Goal: Find contact information: Find contact information

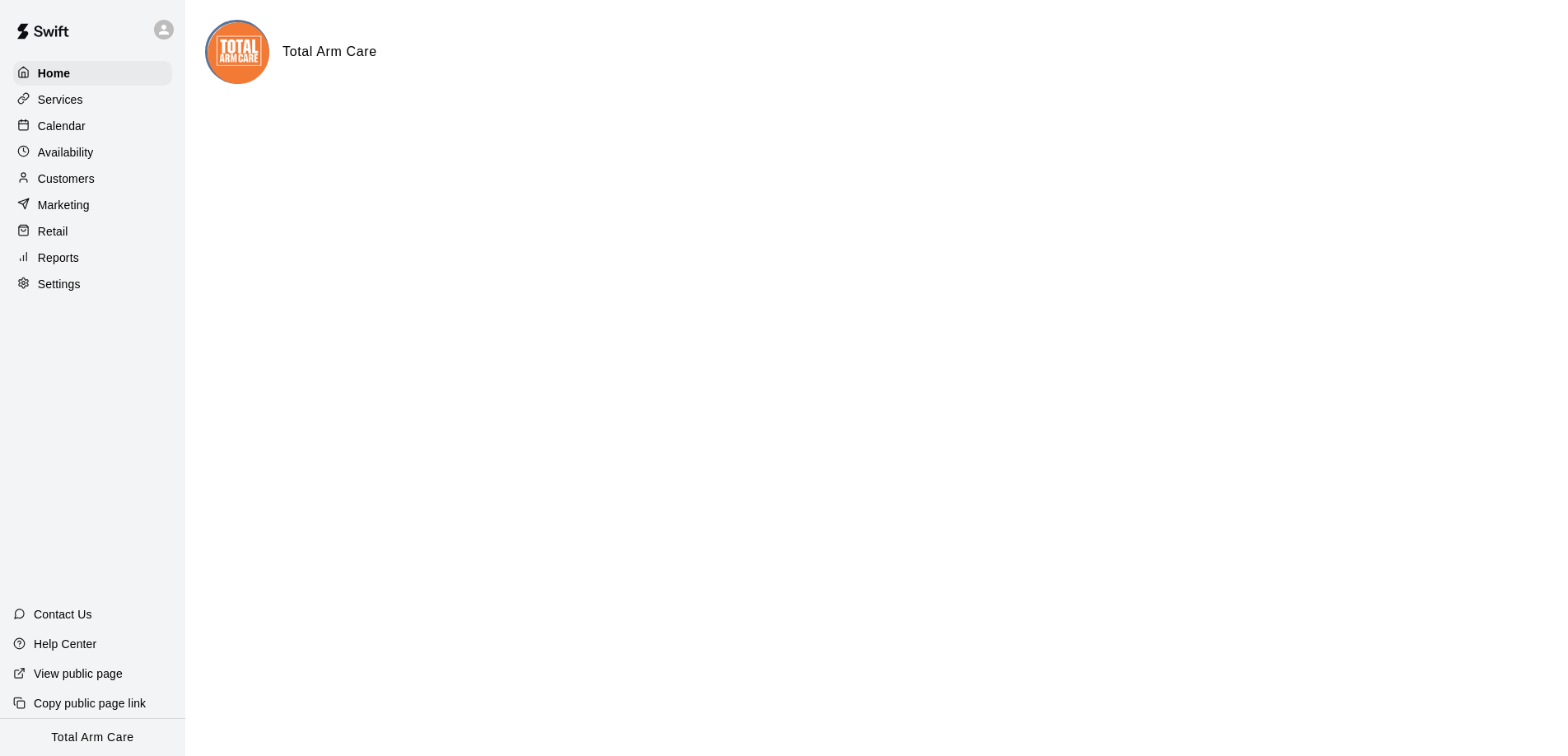
click at [155, 28] on div at bounding box center [164, 29] width 20 height 19
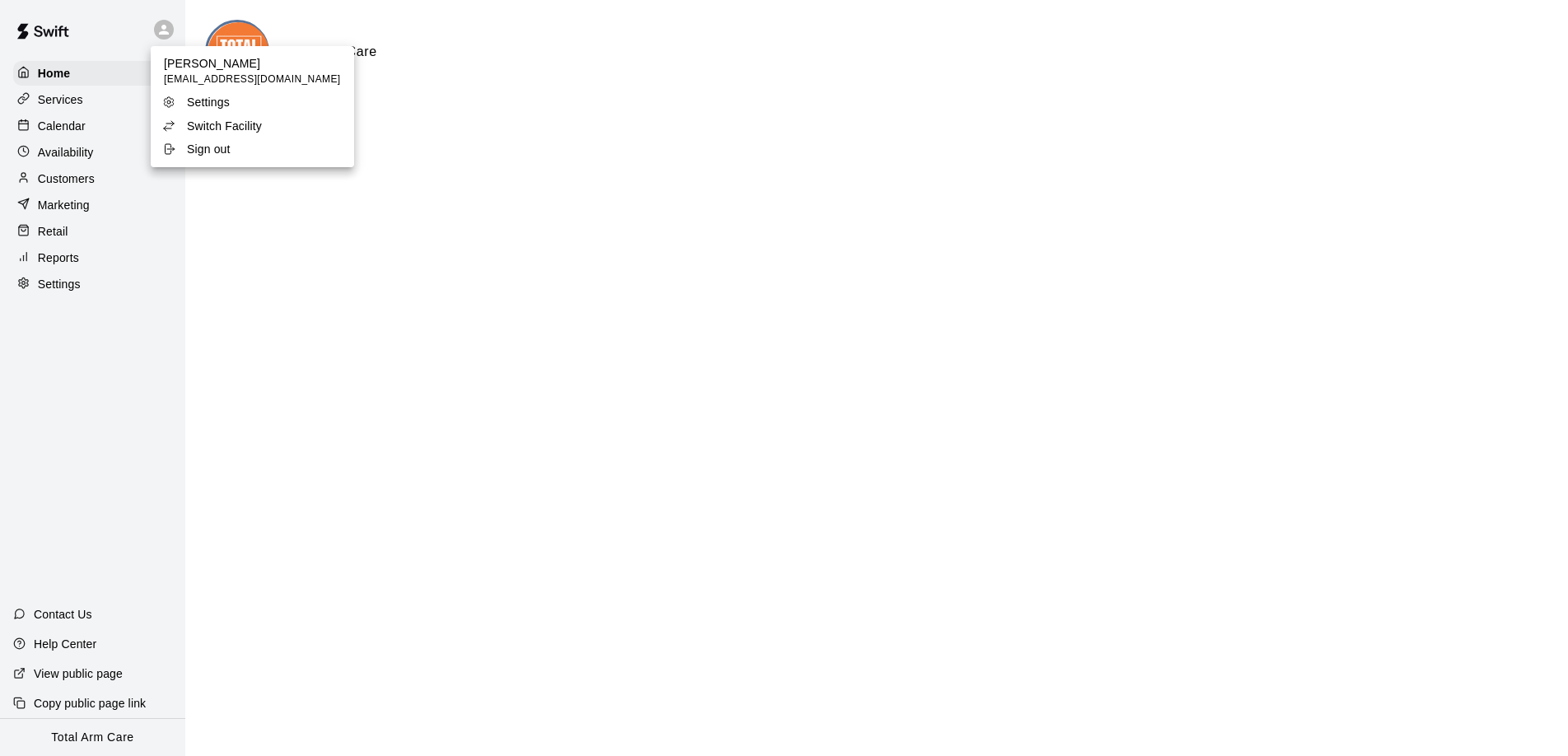
click at [198, 128] on p "Switch Facility" at bounding box center [224, 125] width 75 height 16
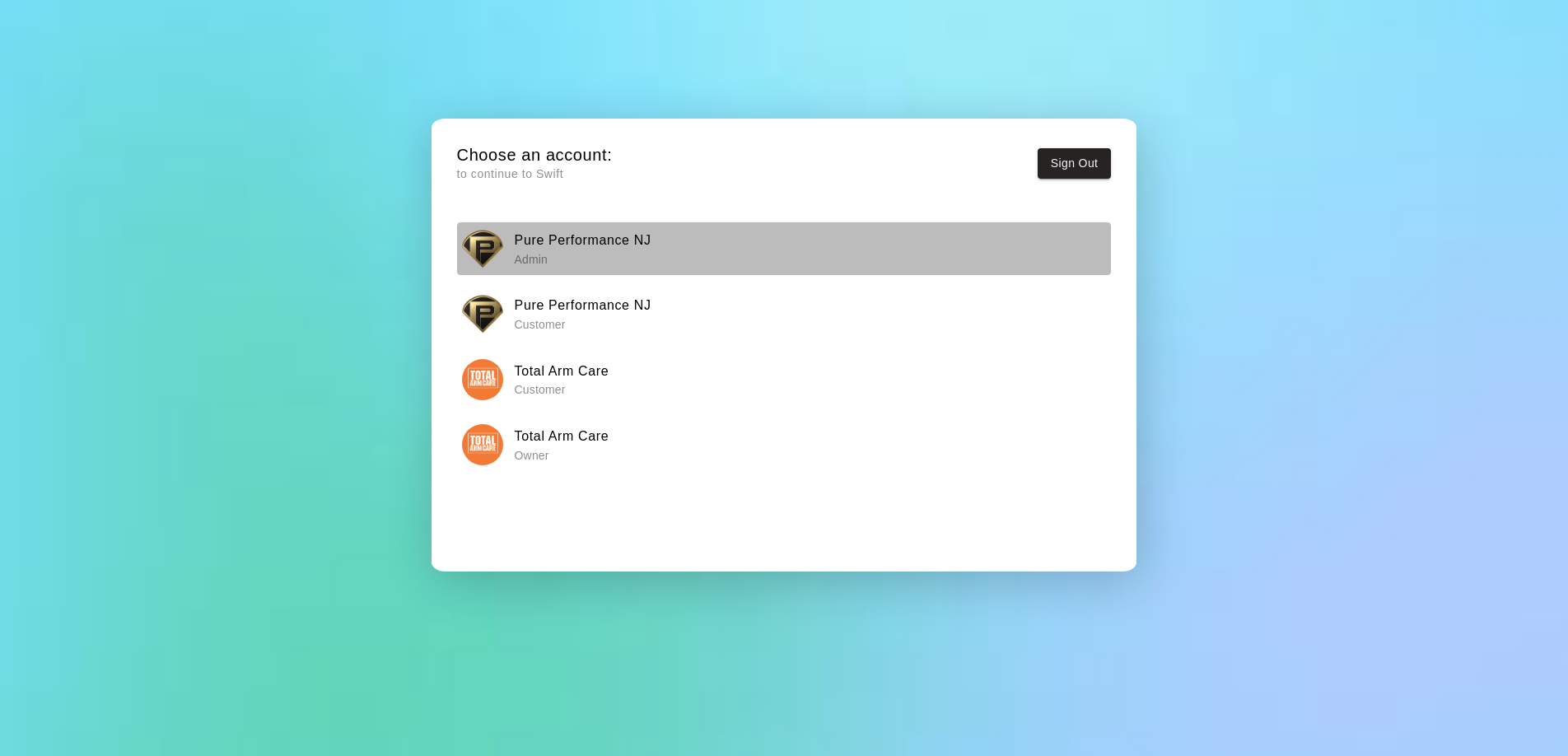
click at [487, 242] on img "button" at bounding box center [483, 248] width 42 height 42
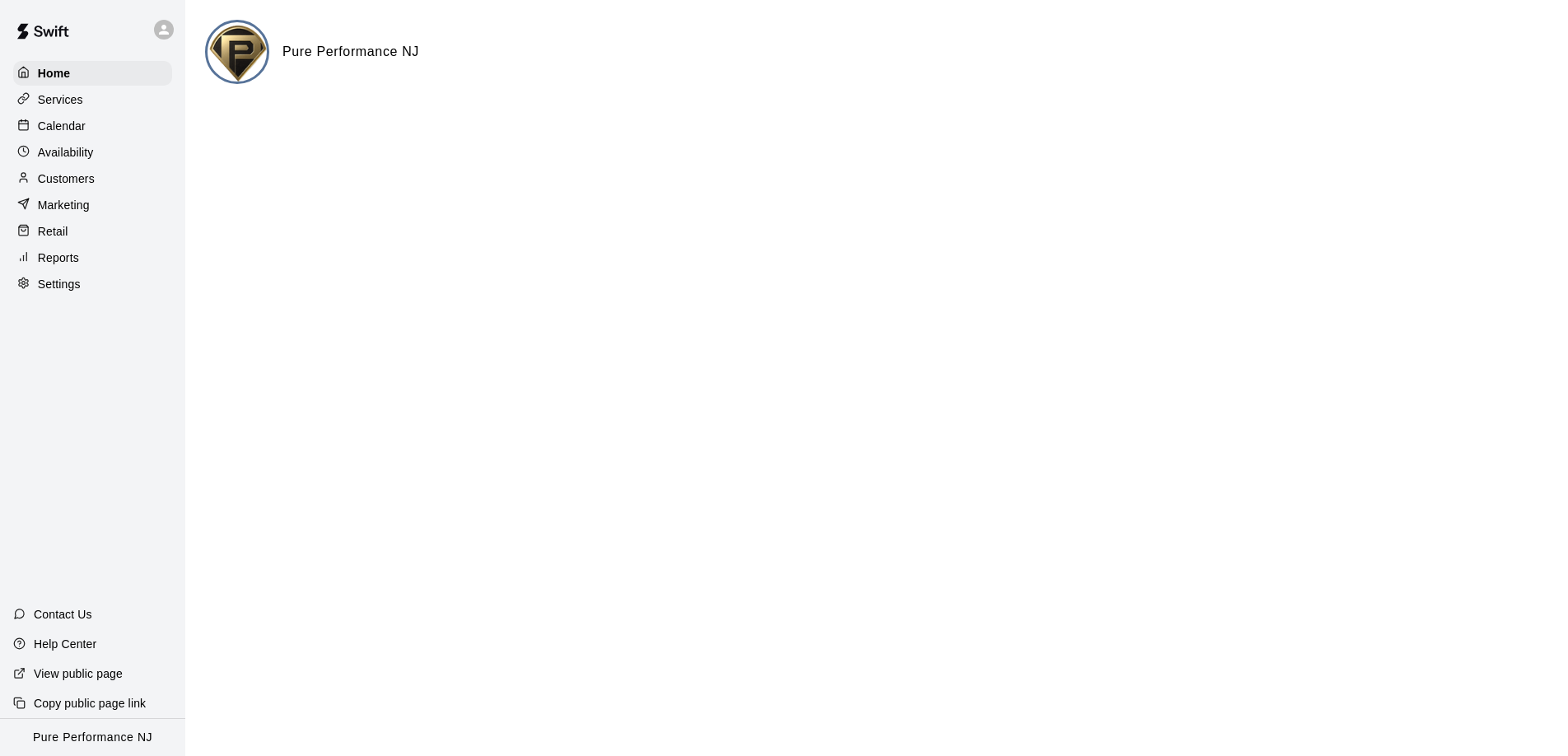
click at [71, 126] on p "Calendar" at bounding box center [62, 125] width 47 height 16
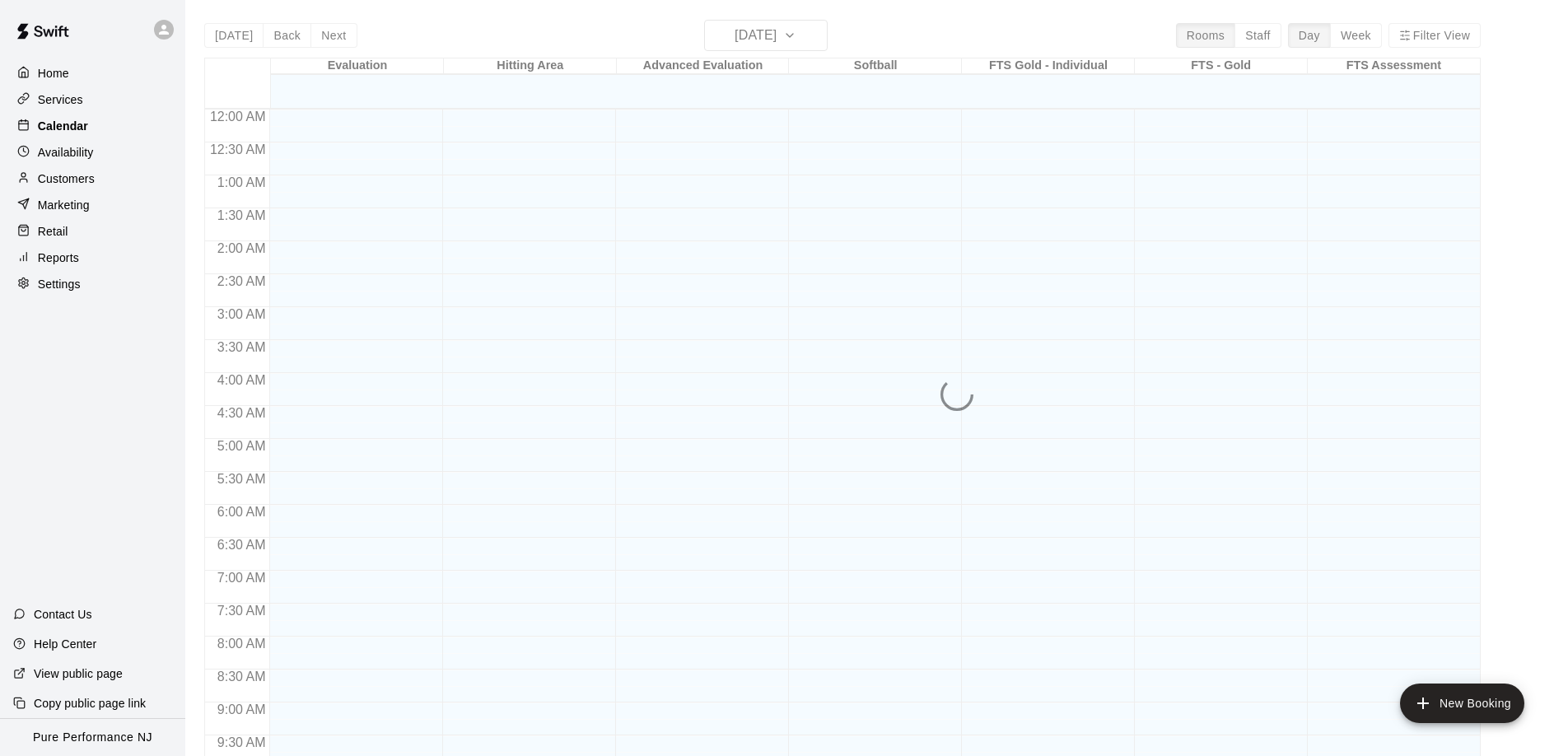
scroll to position [866, 0]
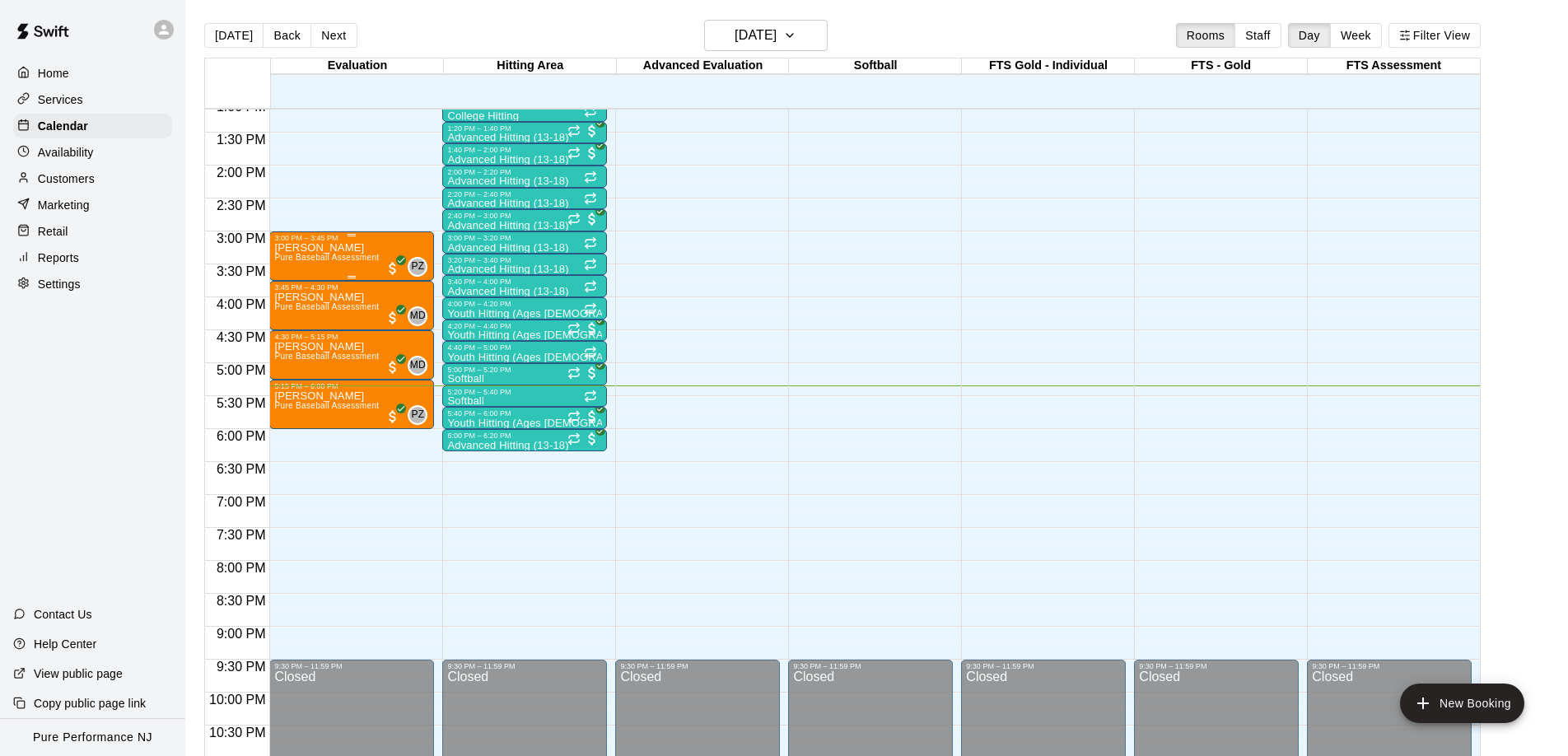
click at [313, 255] on span "Pure Baseball Assessment" at bounding box center [326, 257] width 104 height 9
click at [279, 308] on button "edit" at bounding box center [291, 309] width 33 height 32
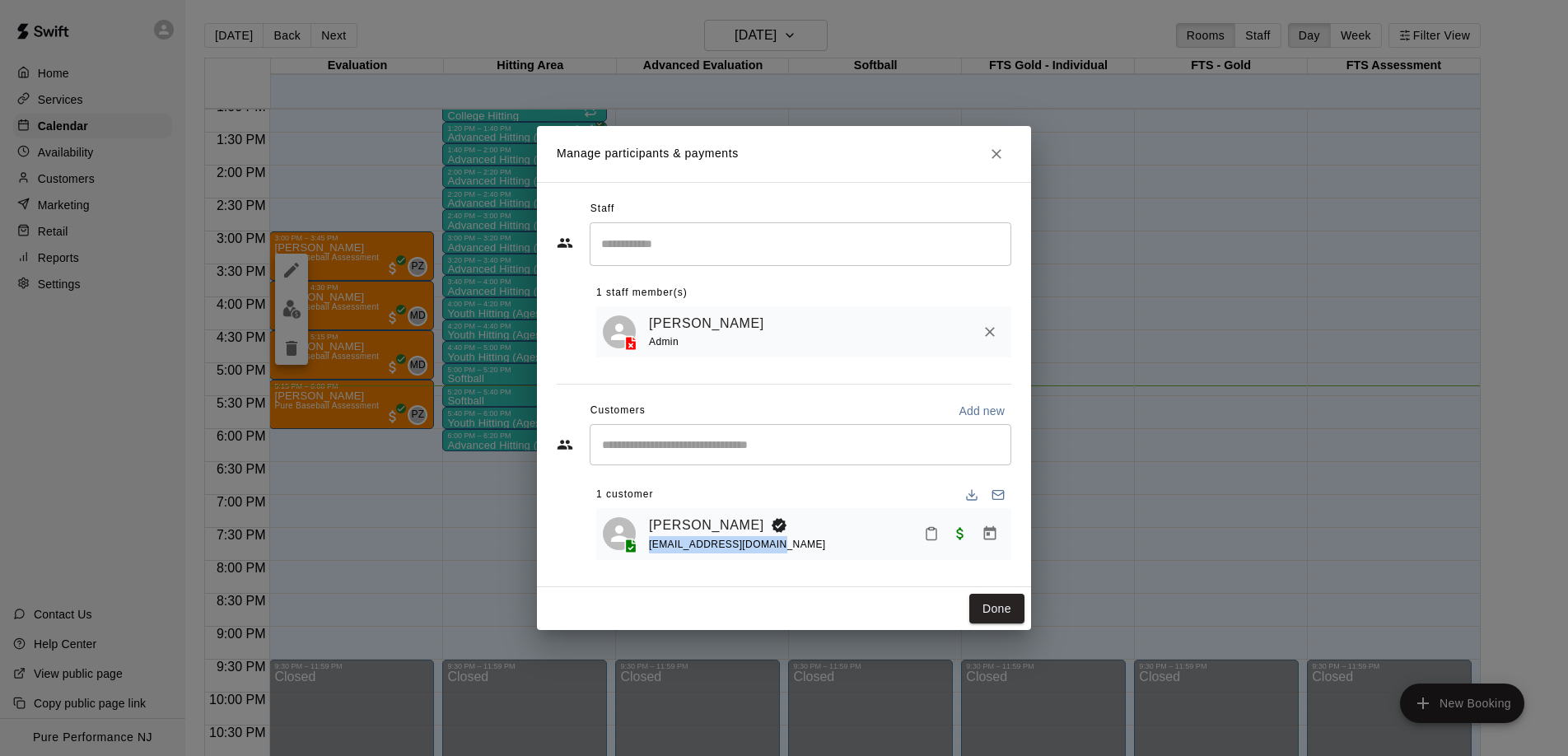
drag, startPoint x: 784, startPoint y: 542, endPoint x: 722, endPoint y: 536, distance: 62.3
click at [647, 545] on div "[PERSON_NAME] [EMAIL_ADDRESS][DOMAIN_NAME]" at bounding box center [804, 534] width 402 height 39
copy span "[EMAIL_ADDRESS][DOMAIN_NAME]"
click at [996, 151] on icon "Close" at bounding box center [996, 153] width 16 height 16
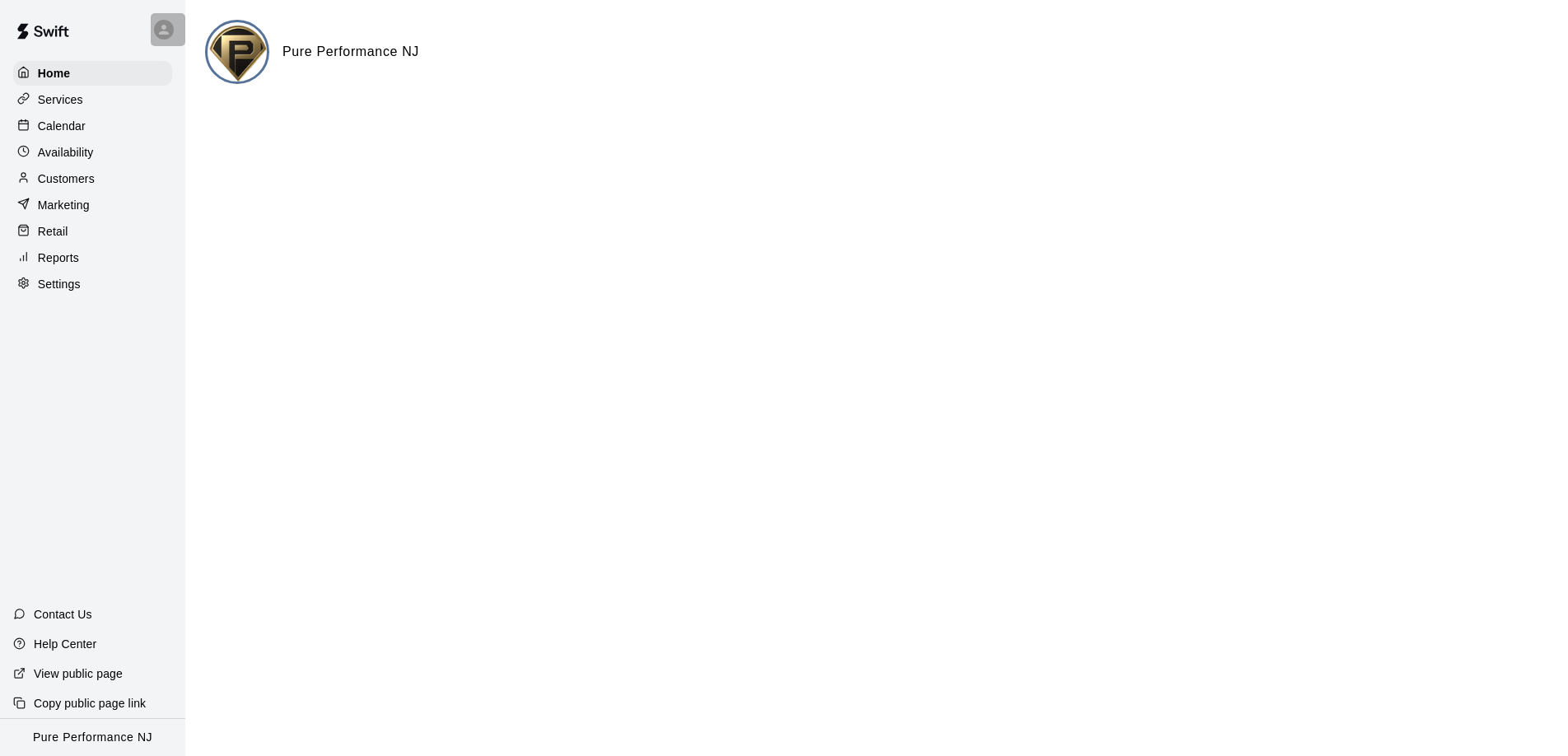
click at [166, 20] on div at bounding box center [164, 29] width 20 height 19
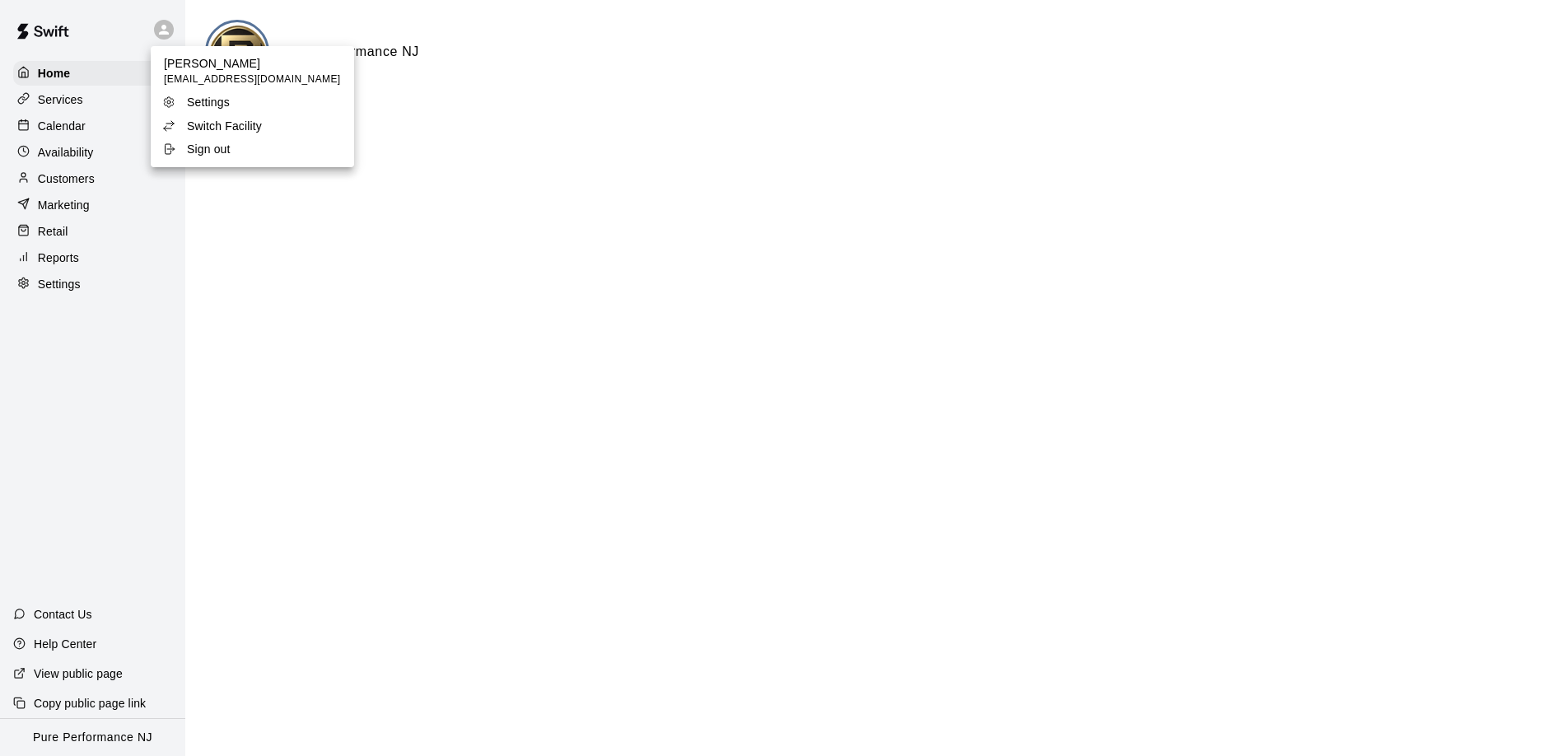
click at [199, 129] on p "Switch Facility" at bounding box center [224, 125] width 75 height 16
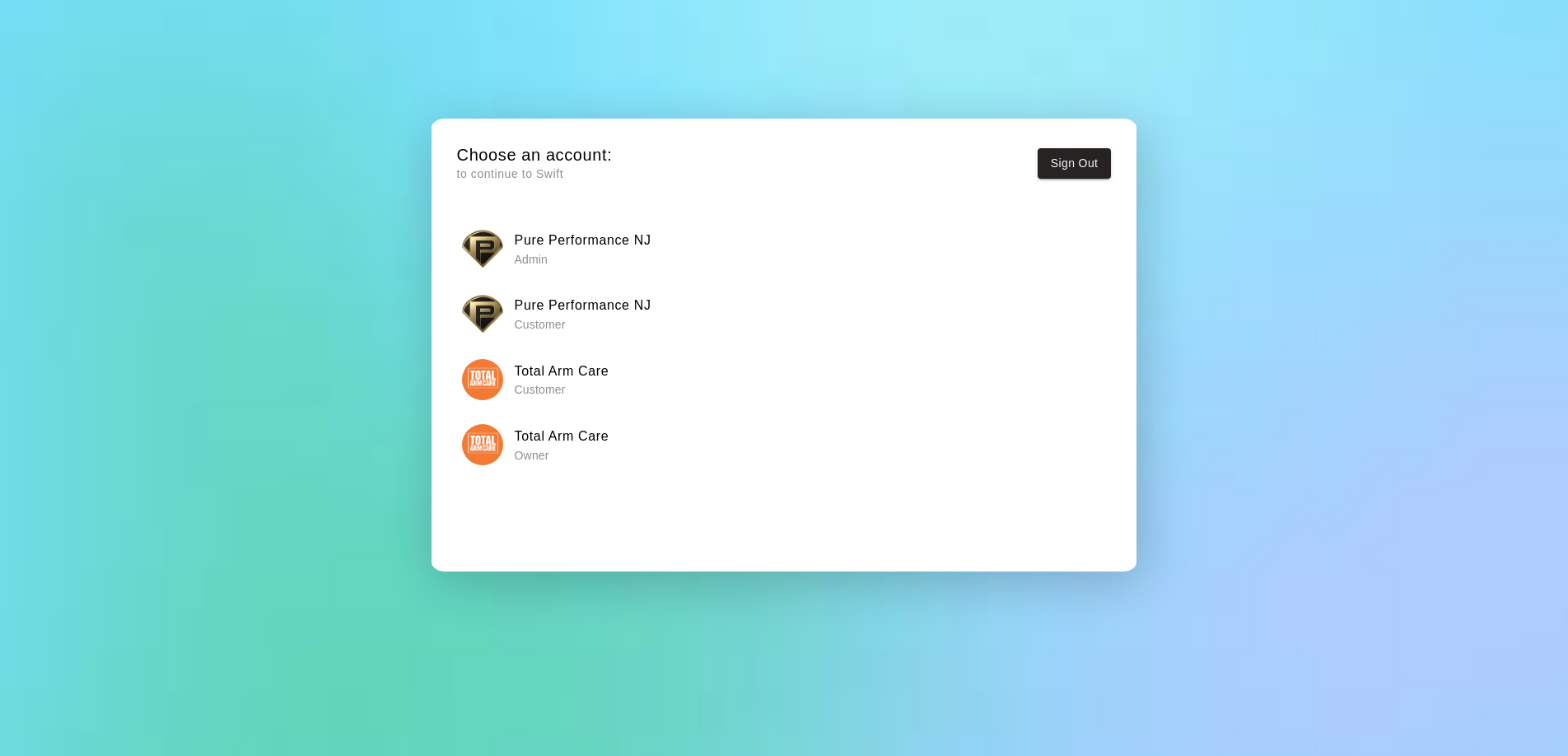
click at [505, 431] on div "Total Arm Care Owner" at bounding box center [784, 444] width 643 height 42
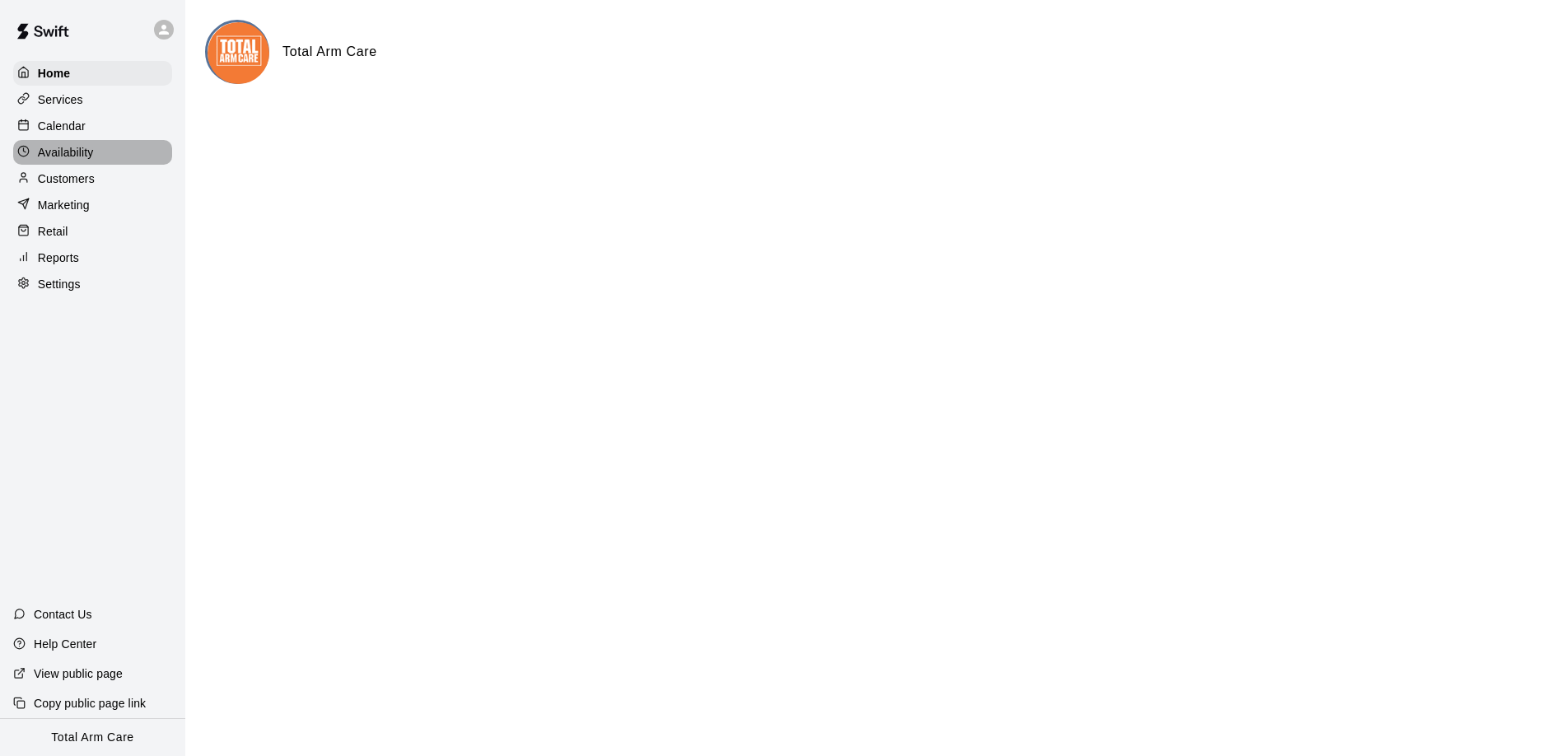
click at [90, 150] on p "Availability" at bounding box center [66, 152] width 56 height 16
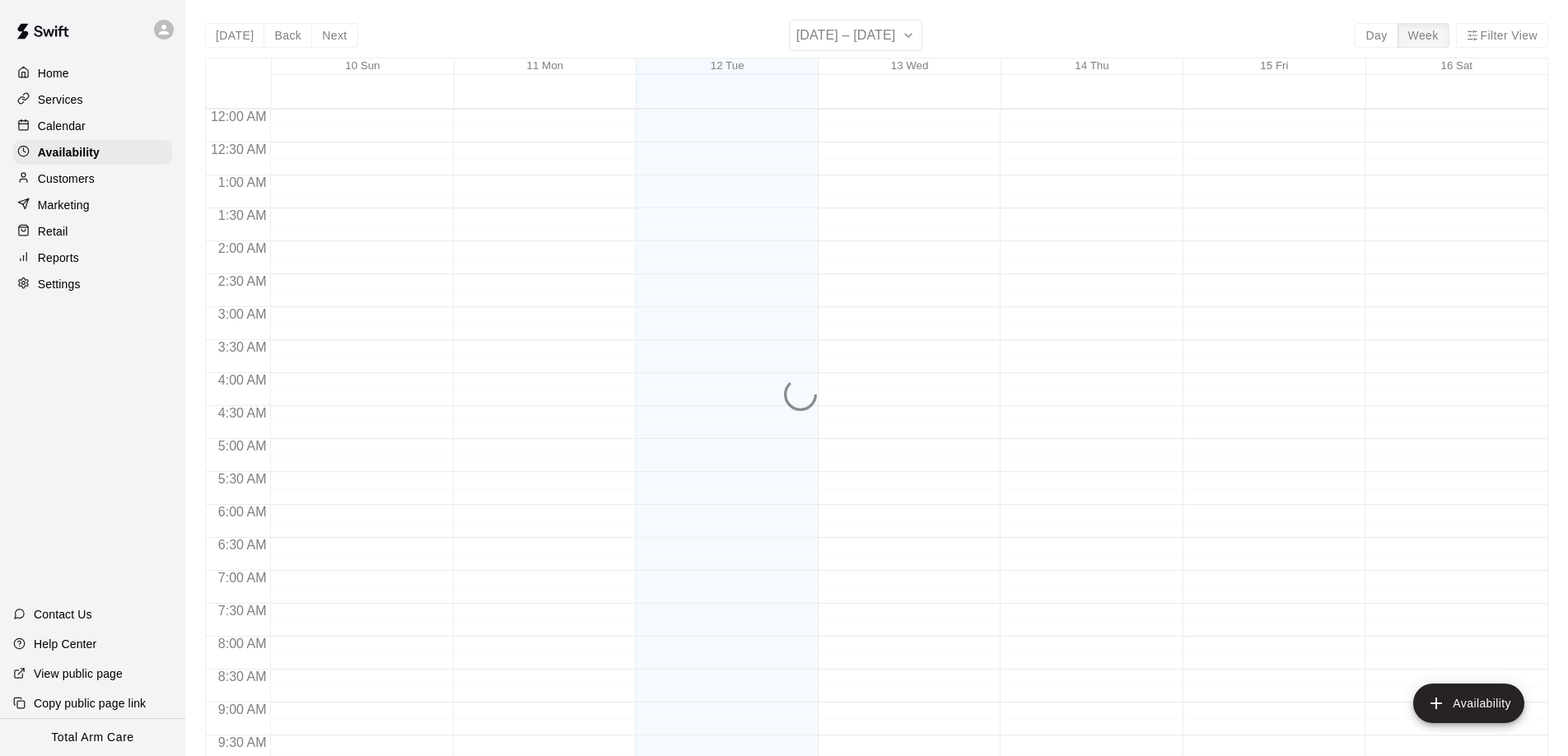
click at [74, 130] on p "Calendar" at bounding box center [62, 125] width 47 height 16
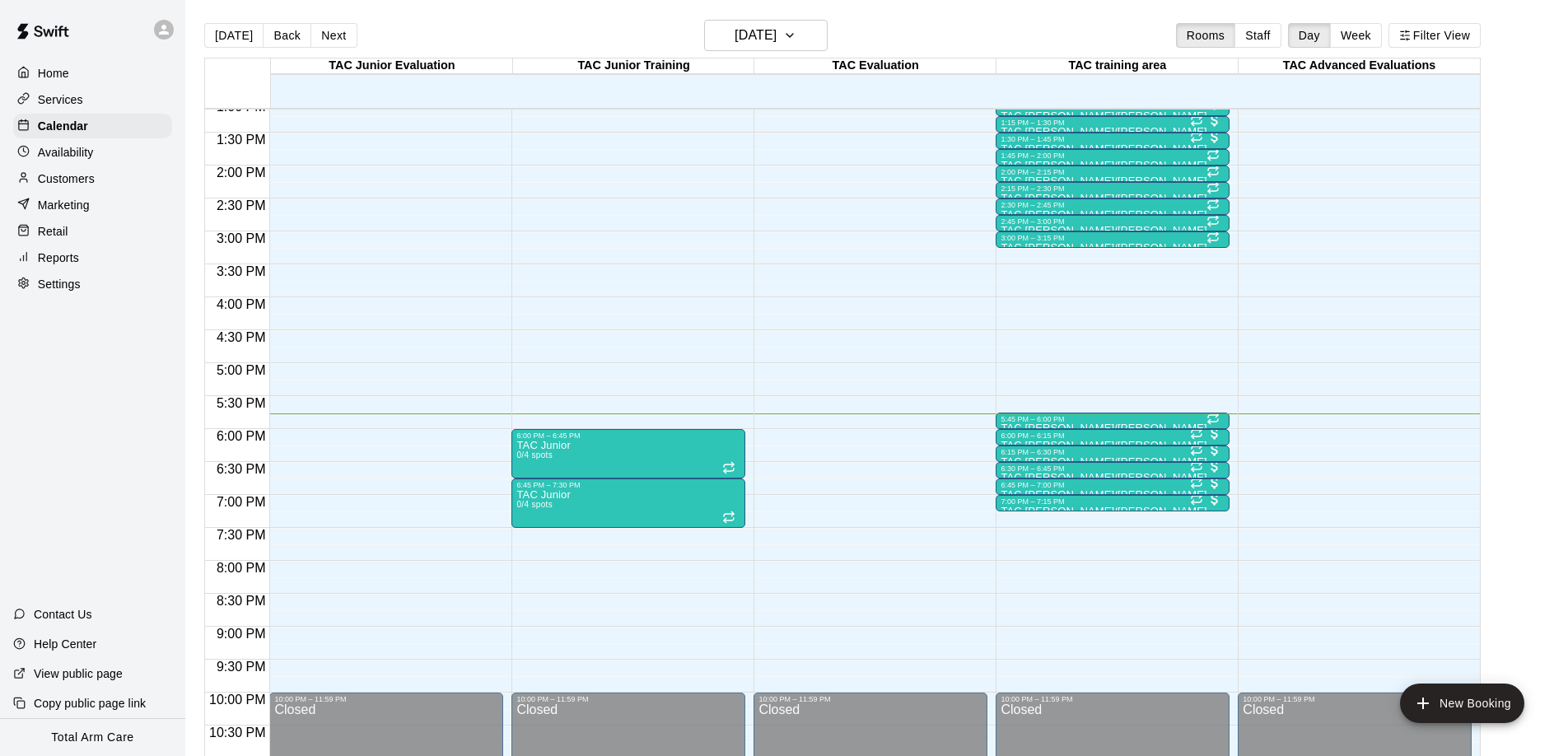
scroll to position [833, 0]
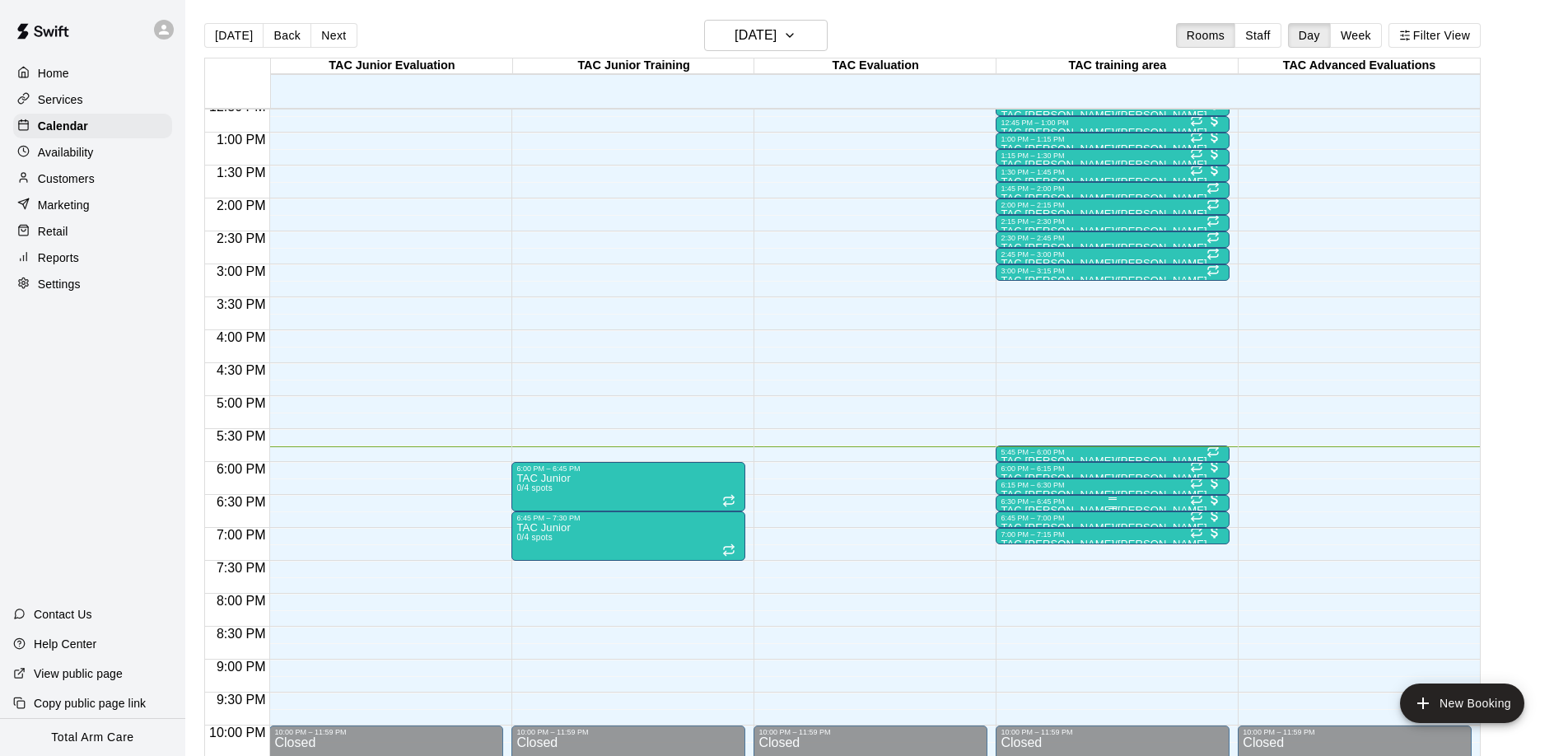
click at [1048, 502] on div "6:30 PM – 6:45 PM" at bounding box center [1113, 502] width 224 height 8
click at [1017, 550] on img "edit" at bounding box center [1018, 553] width 19 height 19
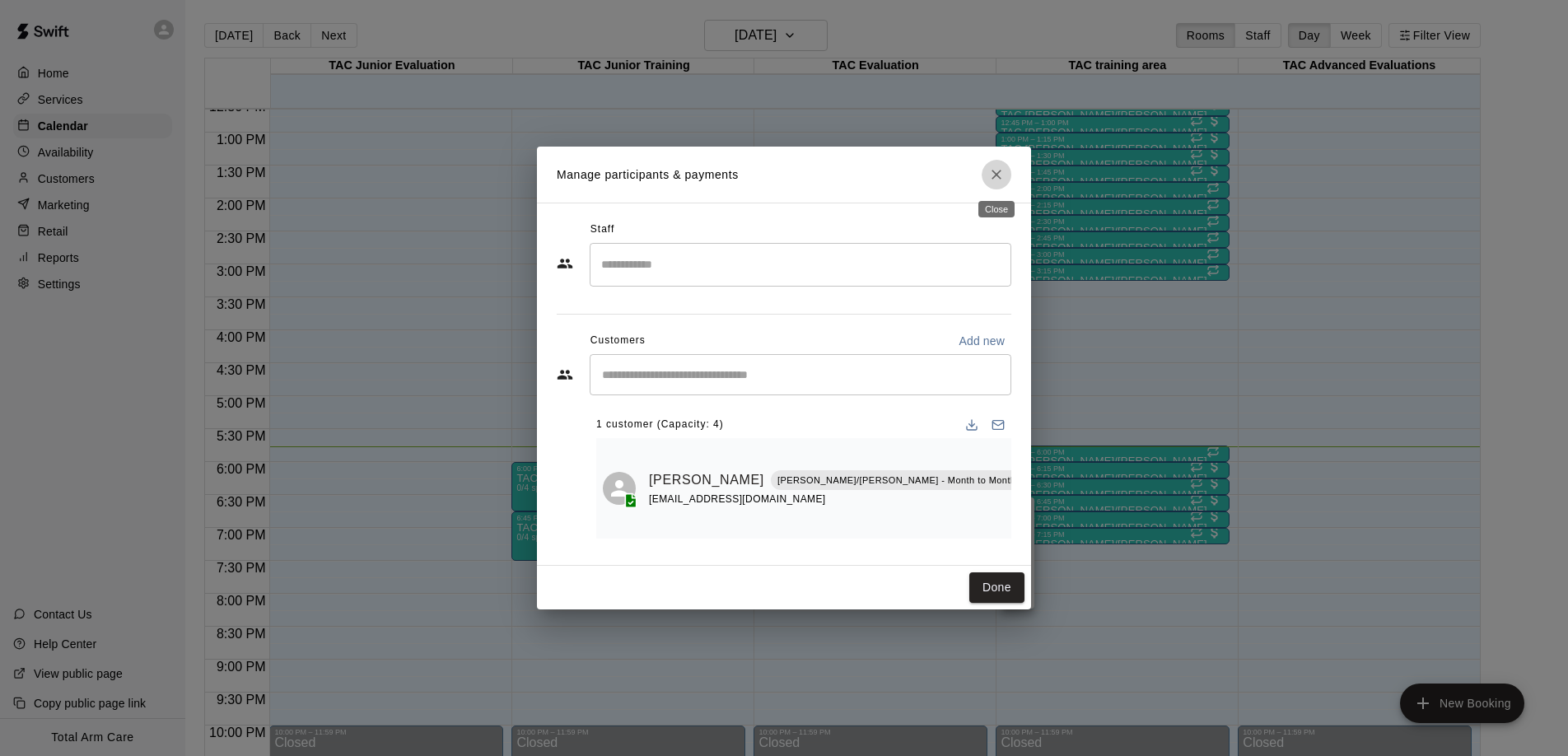
drag, startPoint x: 999, startPoint y: 180, endPoint x: 988, endPoint y: 184, distance: 11.7
click at [1000, 180] on icon "Close" at bounding box center [996, 174] width 16 height 16
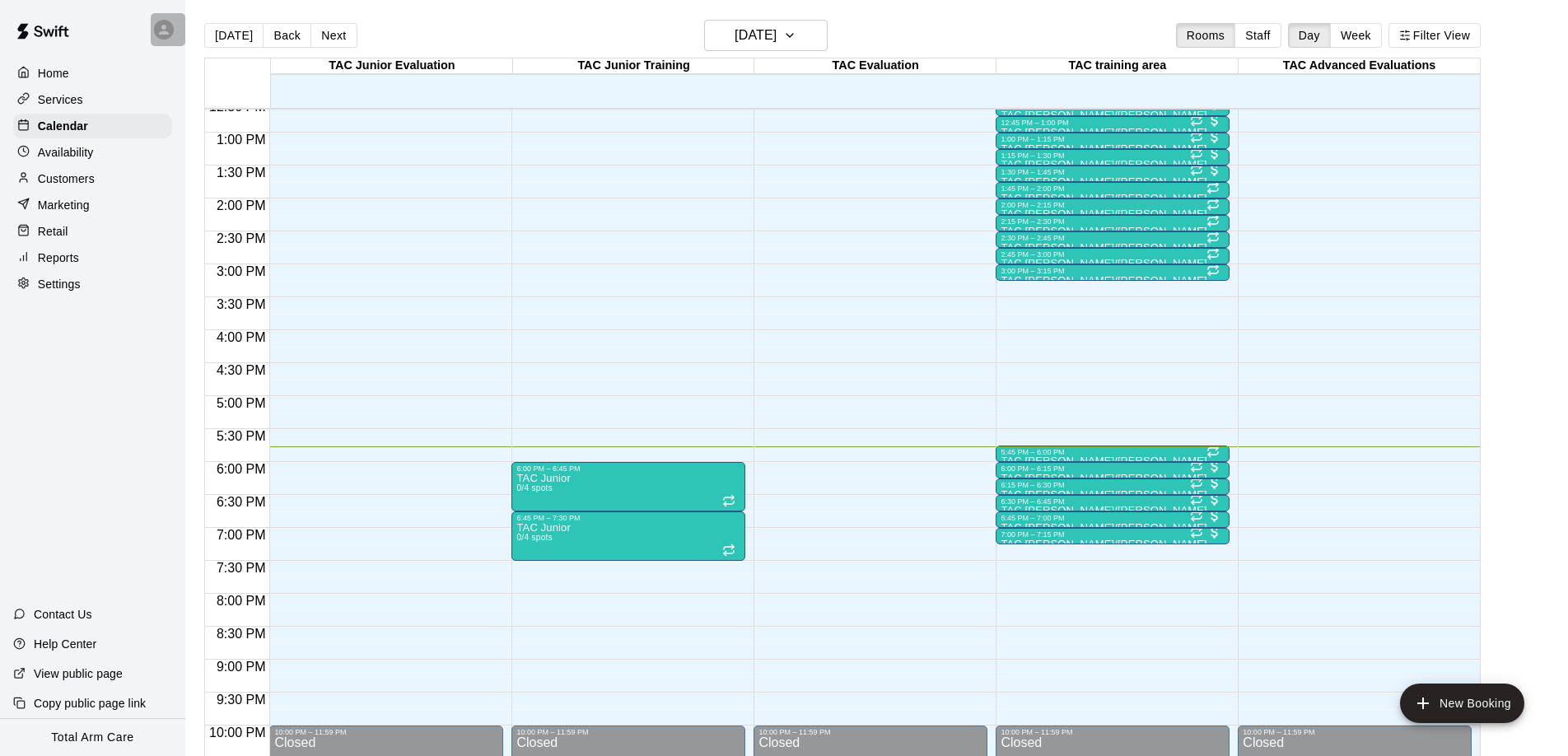
click at [160, 31] on icon at bounding box center [164, 29] width 14 height 14
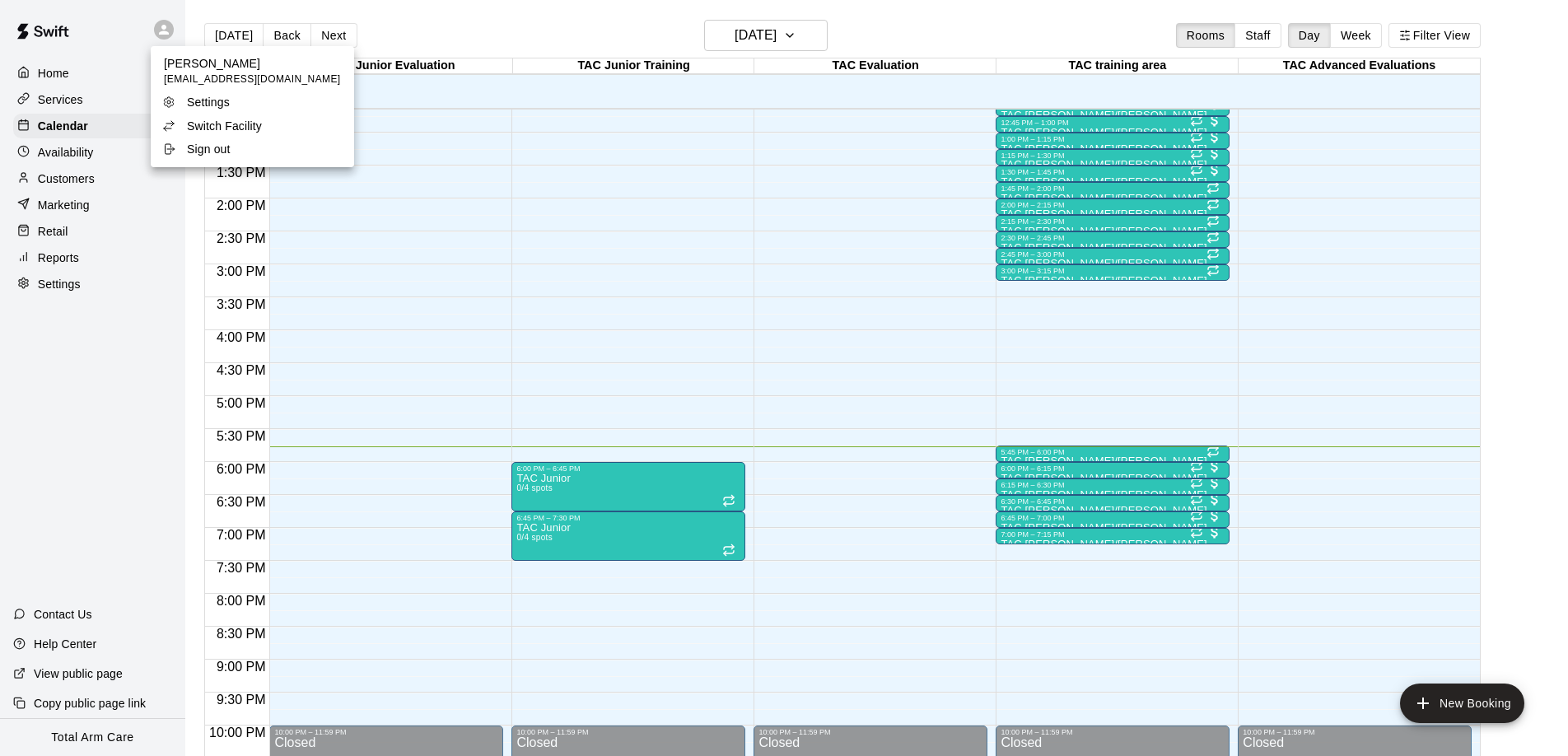
click at [110, 22] on div at bounding box center [784, 378] width 1568 height 756
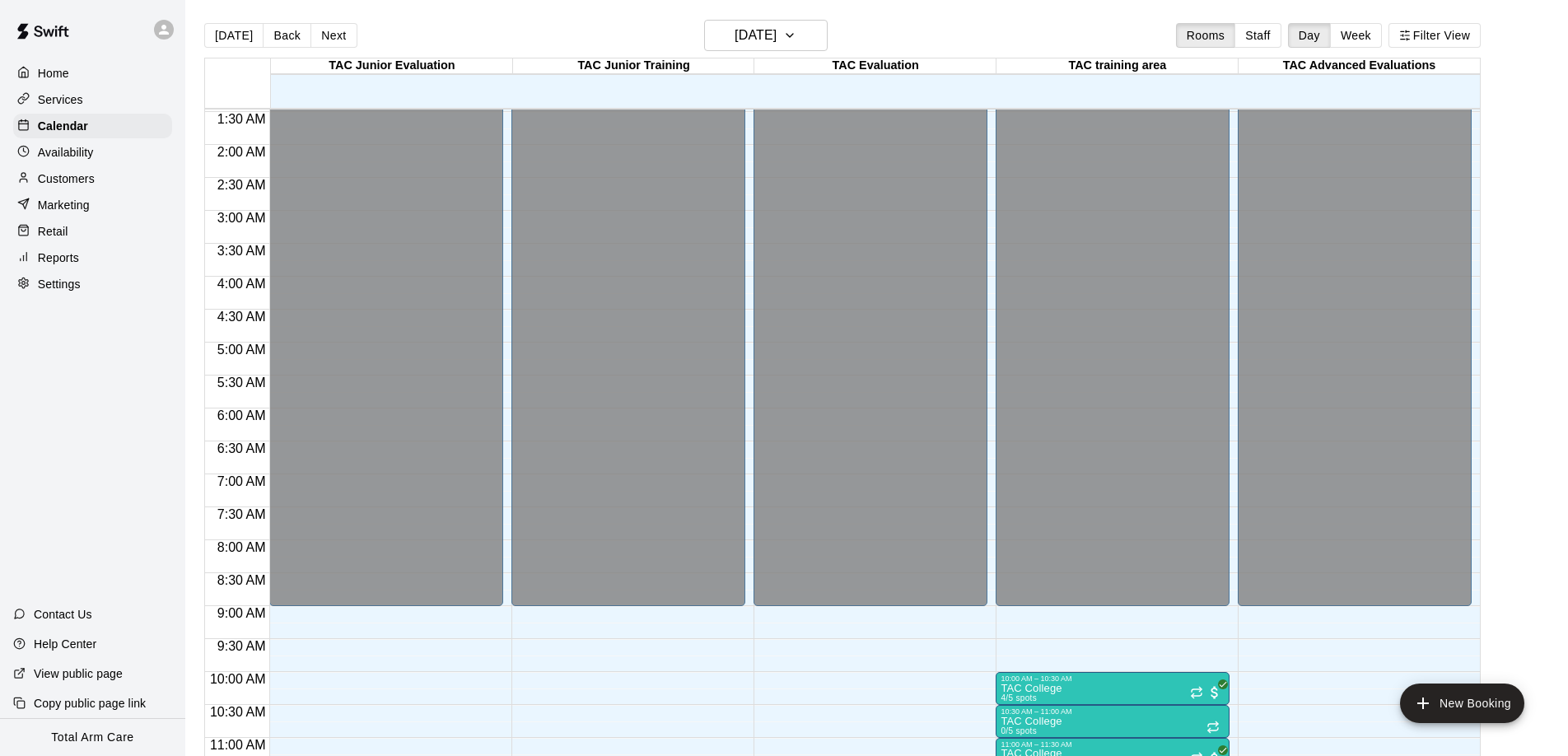
scroll to position [97, 0]
click at [75, 126] on p "Calendar" at bounding box center [63, 125] width 50 height 16
click at [151, 26] on div at bounding box center [168, 30] width 35 height 33
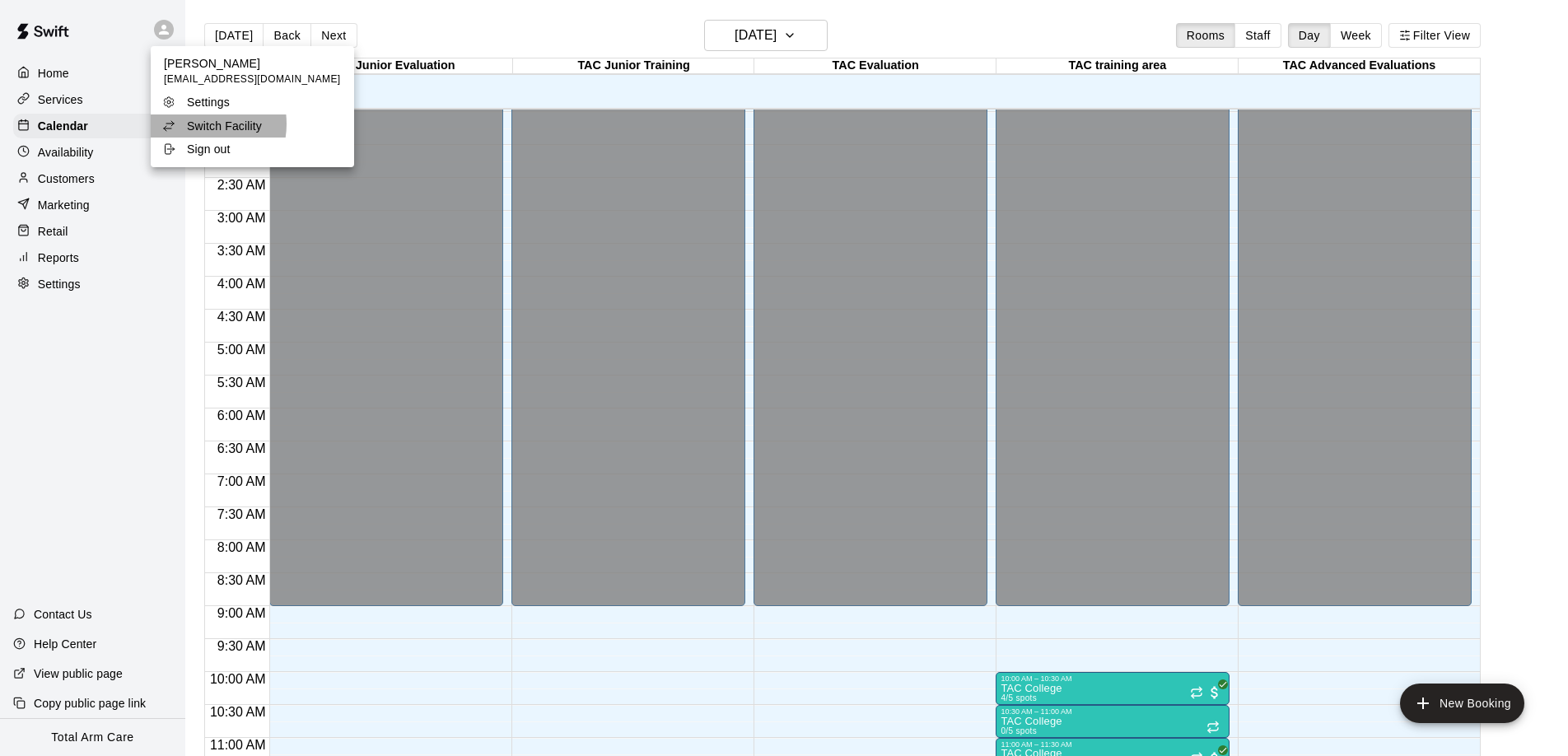
click at [203, 125] on p "Switch Facility" at bounding box center [224, 125] width 75 height 16
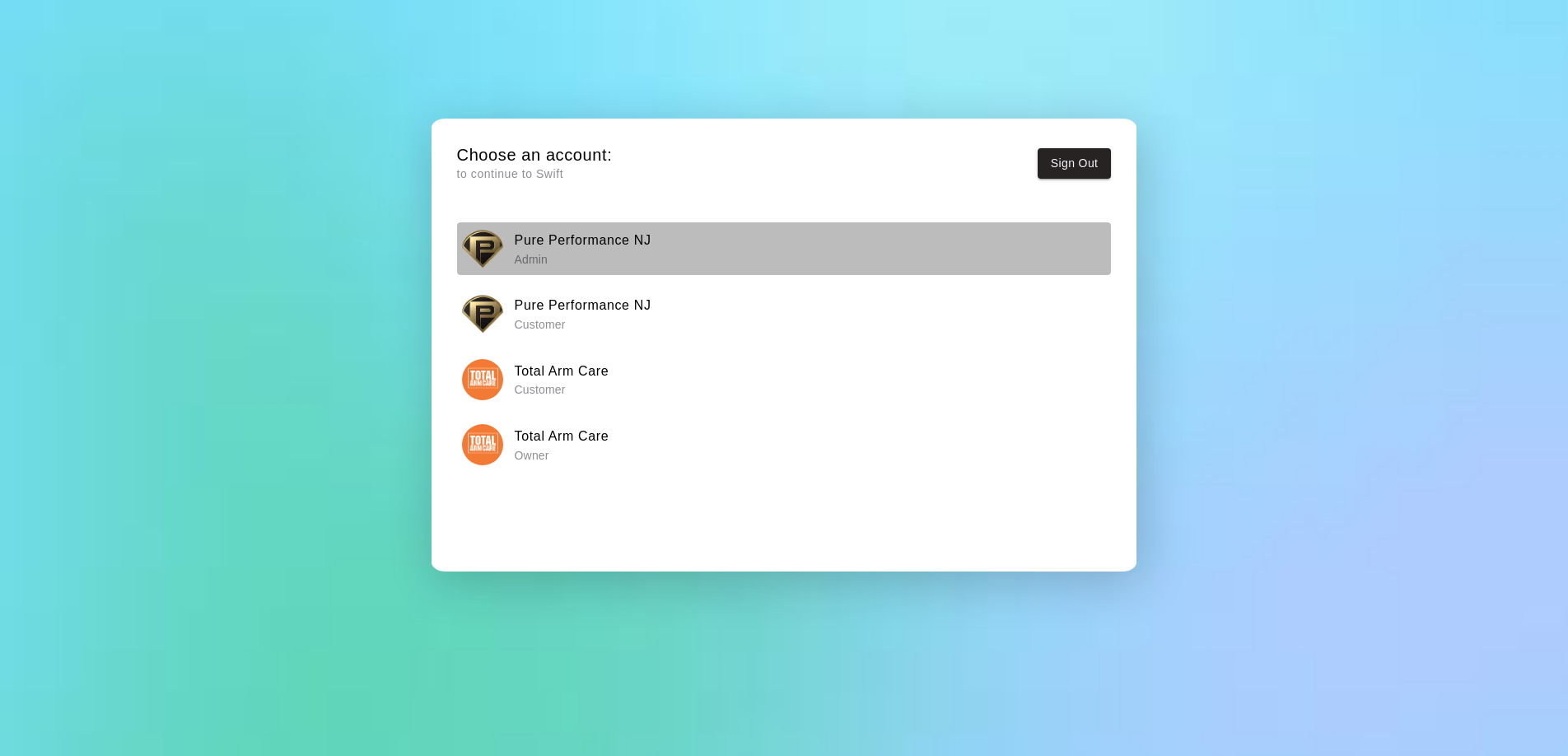
click at [512, 252] on div "Pure Performance NJ Admin" at bounding box center [784, 248] width 643 height 42
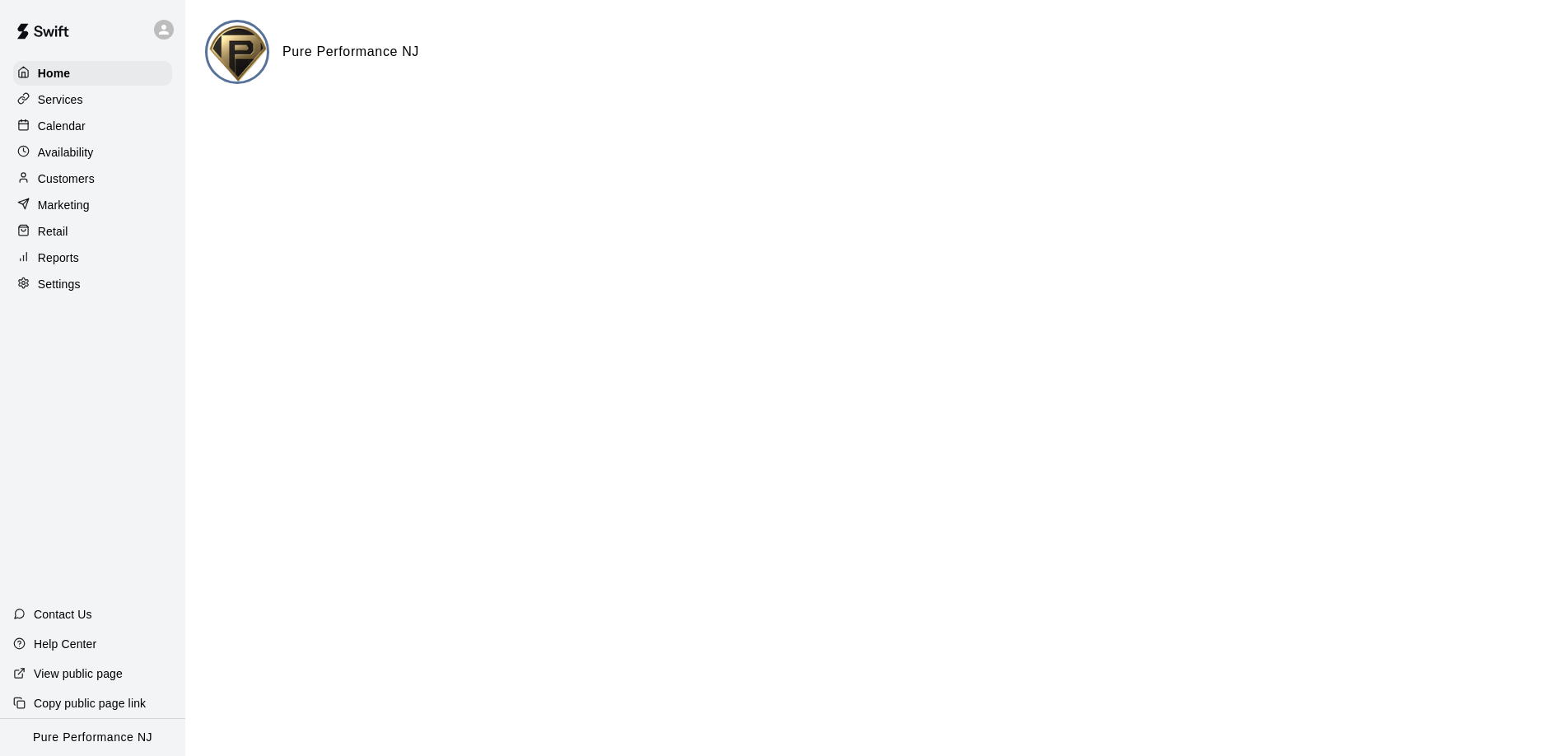
click at [59, 125] on p "Calendar" at bounding box center [62, 125] width 47 height 16
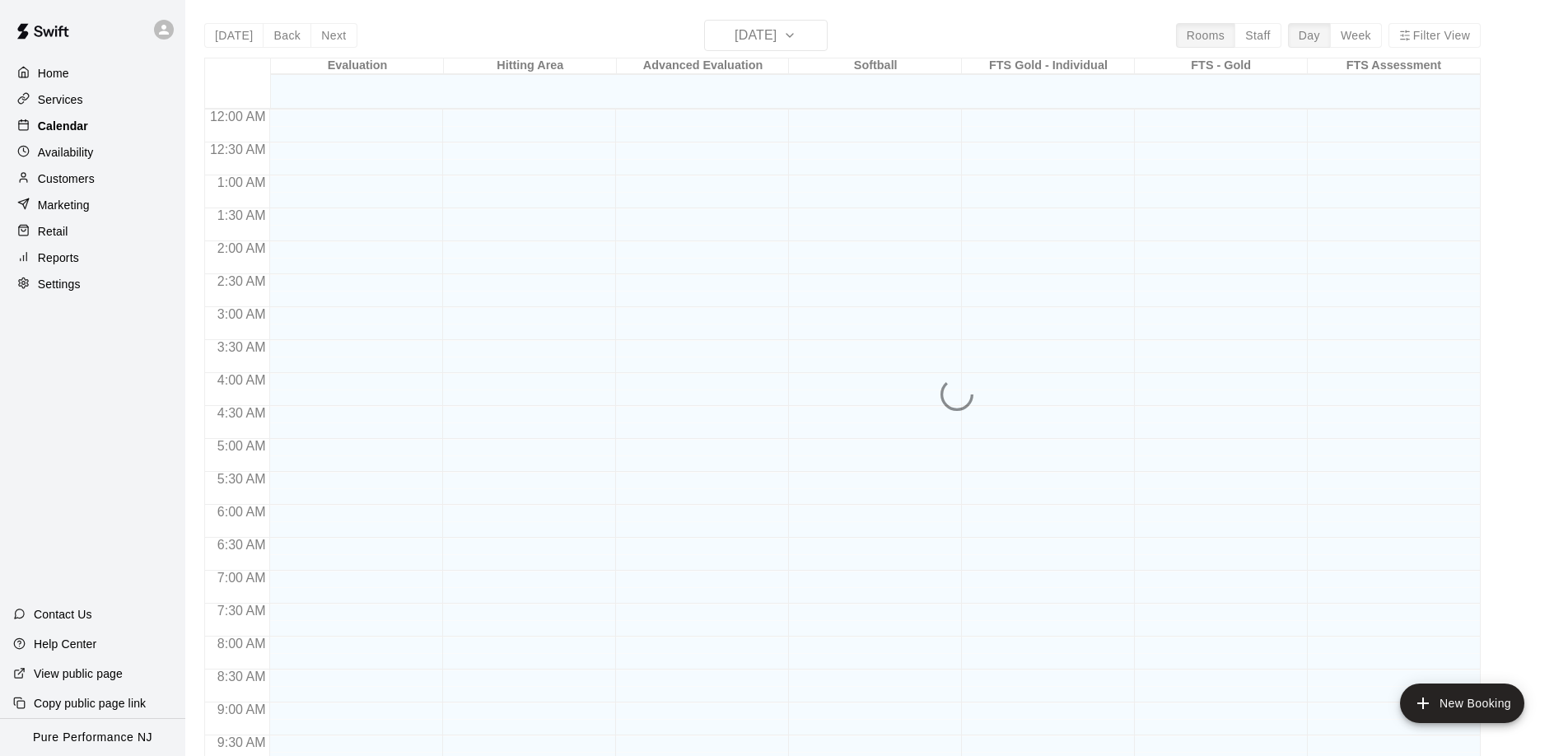
scroll to position [866, 0]
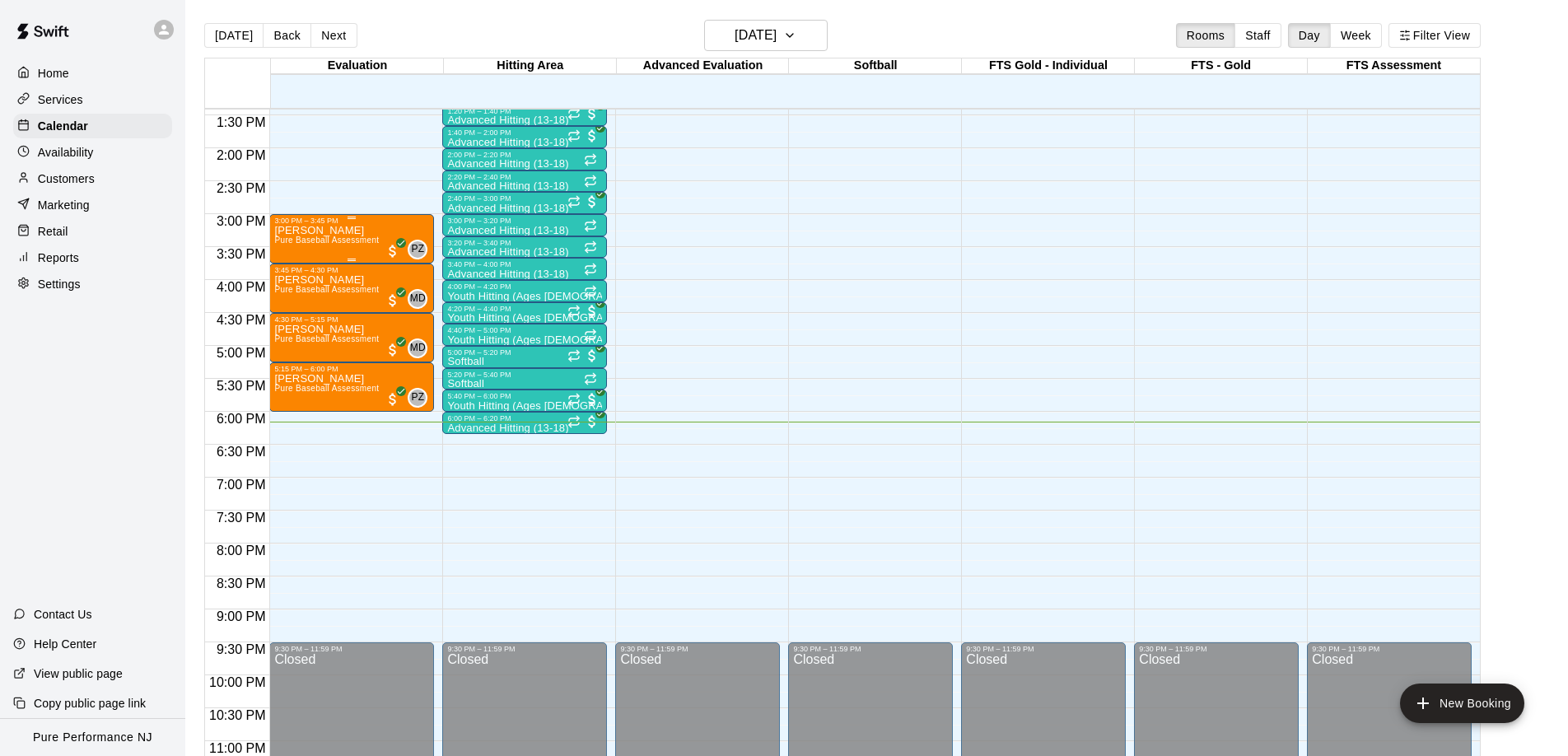
click at [310, 241] on div "Jonathan Petersen Pure Baseball Assessment" at bounding box center [326, 603] width 104 height 756
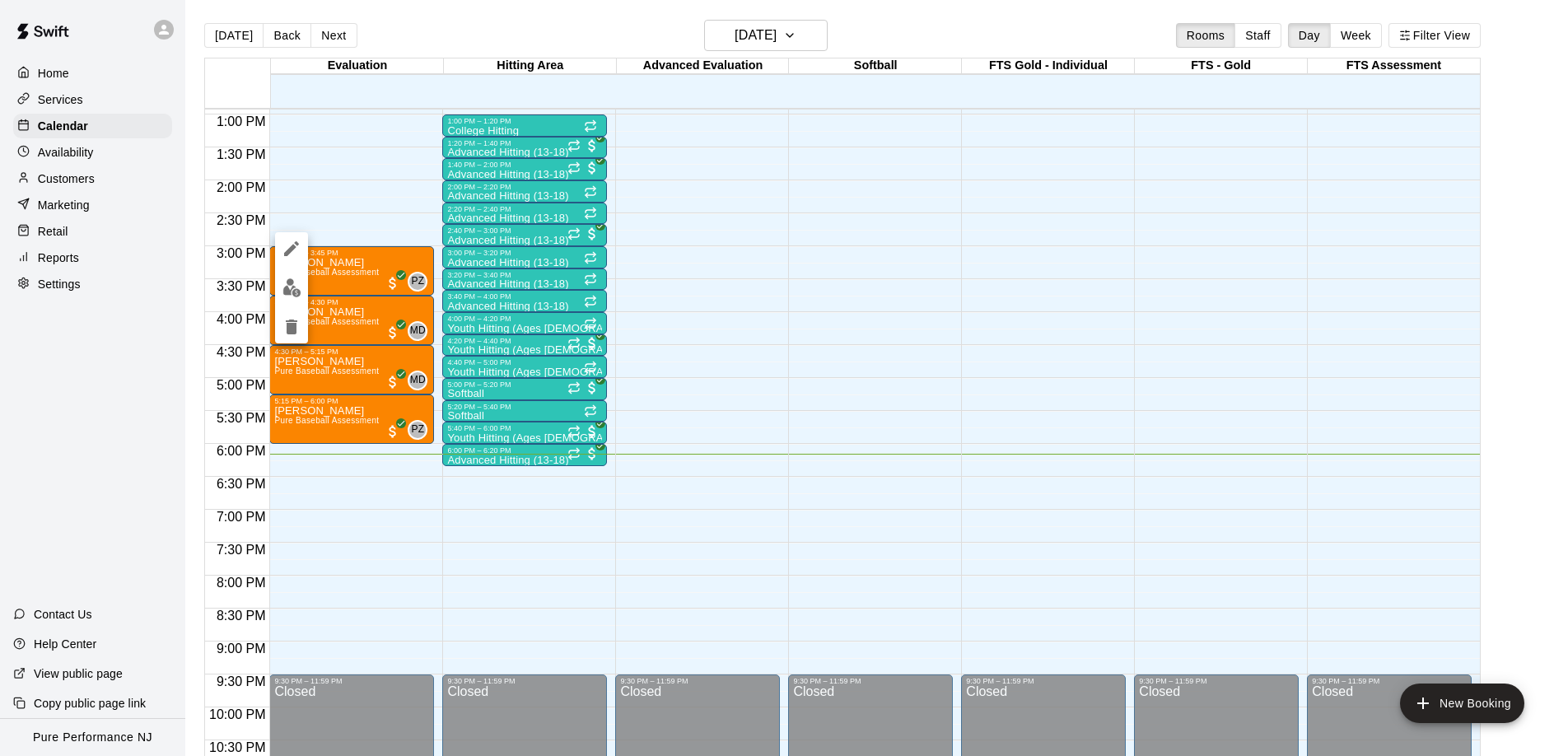
scroll to position [847, 0]
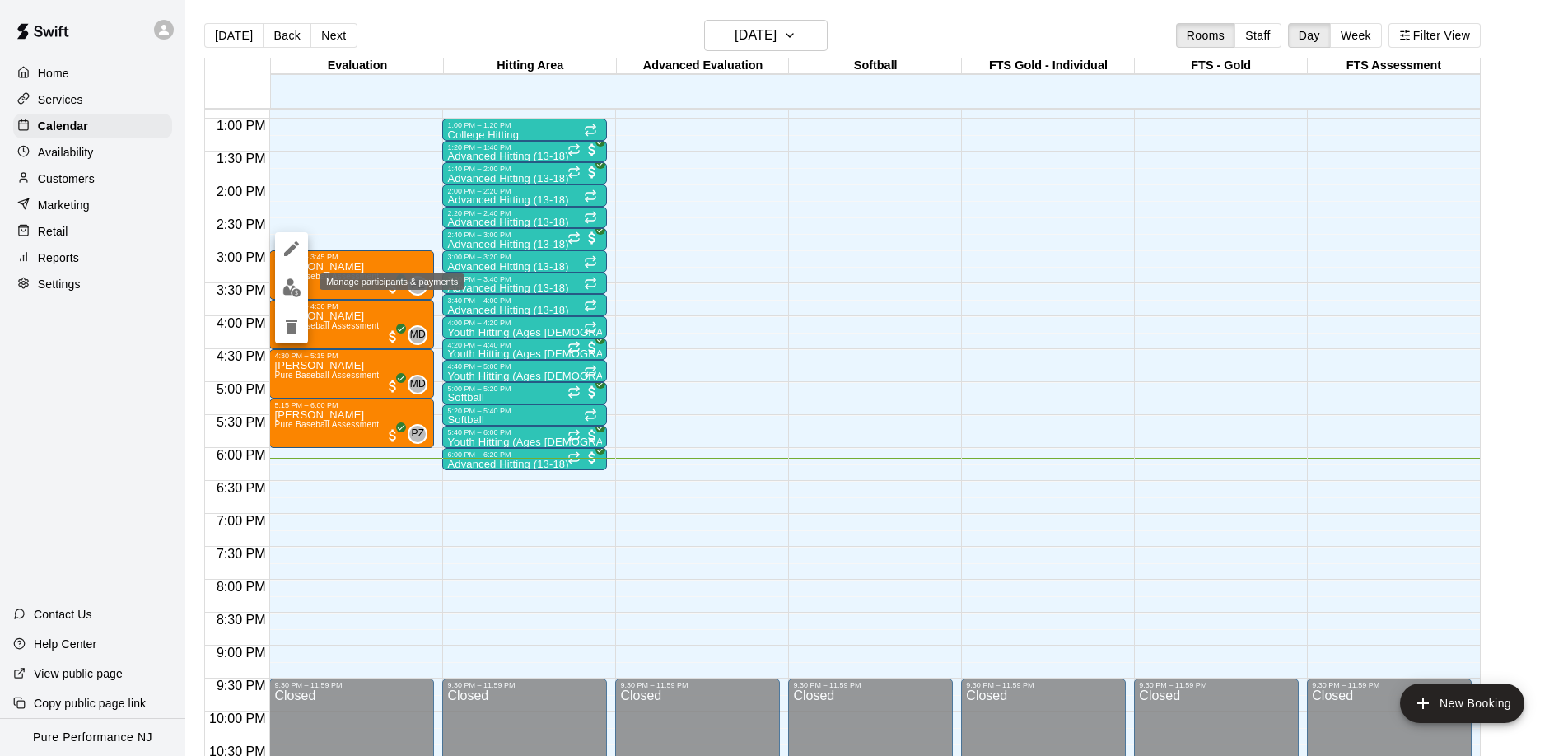
click at [294, 285] on img "edit" at bounding box center [292, 287] width 19 height 19
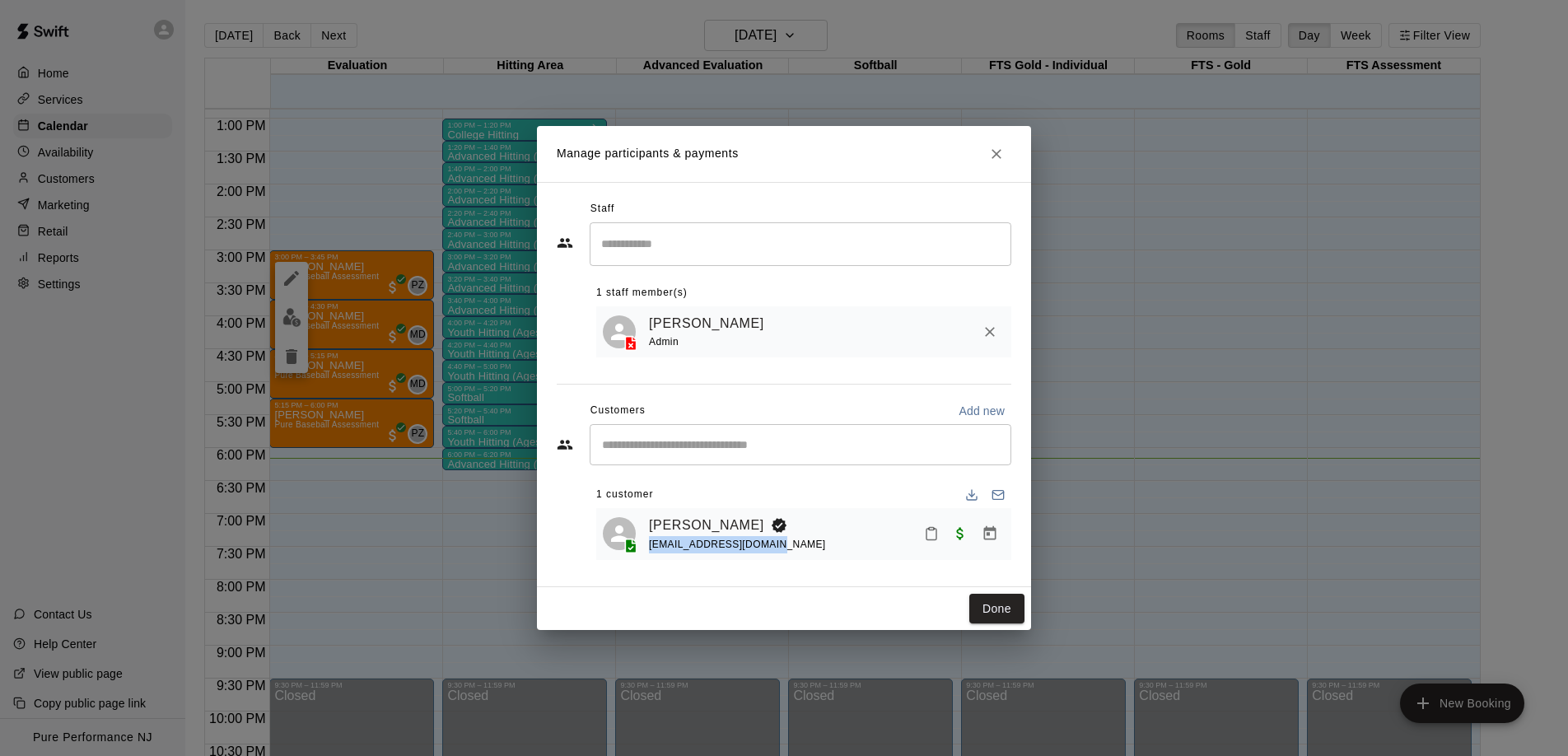
drag, startPoint x: 763, startPoint y: 547, endPoint x: 646, endPoint y: 545, distance: 117.0
click at [646, 545] on div "[PERSON_NAME] [EMAIL_ADDRESS][DOMAIN_NAME]" at bounding box center [804, 534] width 402 height 39
click at [1000, 154] on icon "Close" at bounding box center [996, 153] width 16 height 16
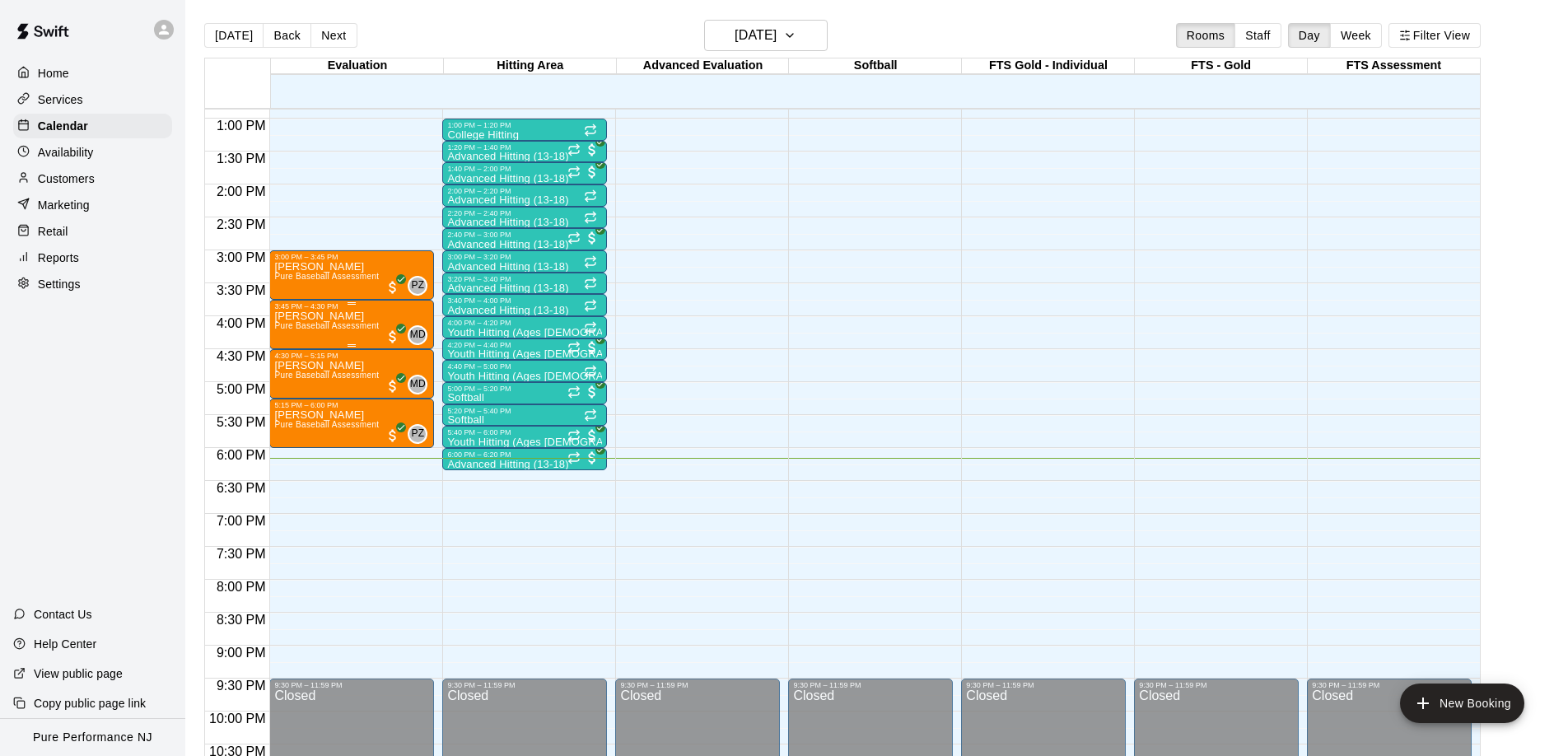
click at [313, 316] on p "[PERSON_NAME]" at bounding box center [326, 316] width 104 height 0
click at [289, 371] on img "edit" at bounding box center [292, 372] width 19 height 19
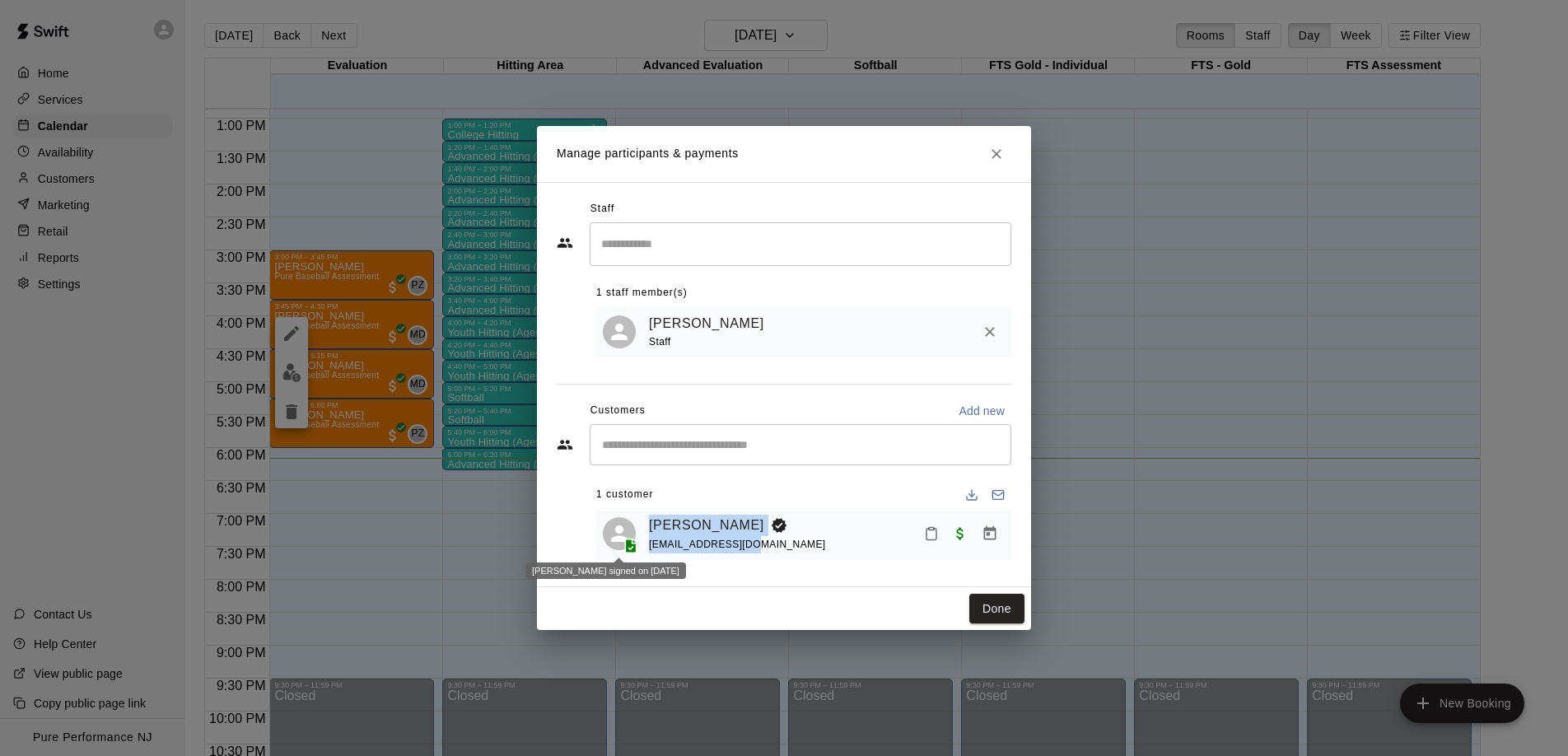
drag, startPoint x: 753, startPoint y: 547, endPoint x: 641, endPoint y: 545, distance: 112.0
click at [641, 545] on div "Nate Mora soxgsm@hotmail.com" at bounding box center [804, 534] width 402 height 39
drag, startPoint x: 798, startPoint y: 534, endPoint x: 791, endPoint y: 542, distance: 10.6
click at [798, 534] on div "Nate Mora soxgsm@hotmail.com" at bounding box center [827, 534] width 356 height 39
drag, startPoint x: 786, startPoint y: 549, endPoint x: 656, endPoint y: 549, distance: 130.0
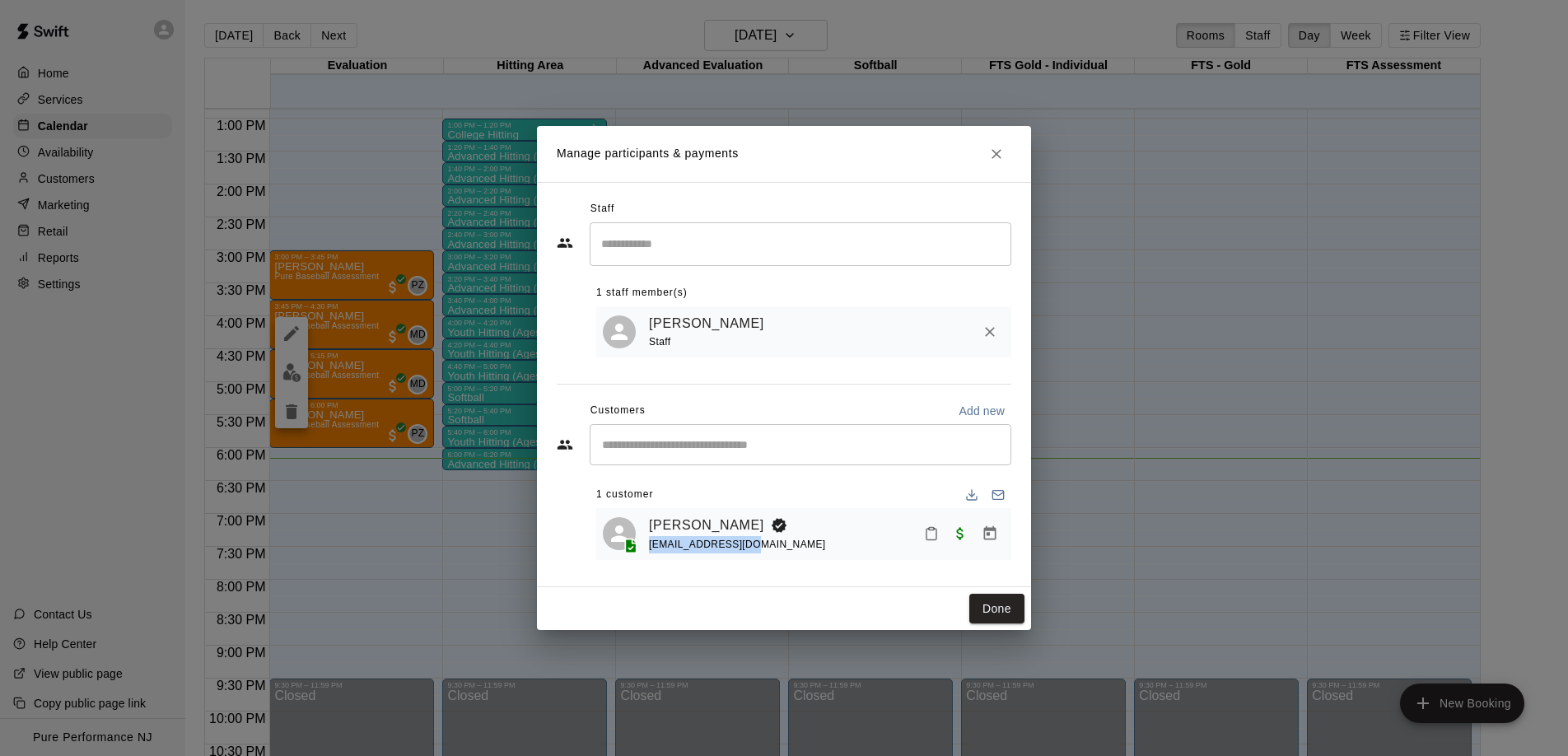
click at [649, 550] on div "Nate Mora soxgsm@hotmail.com" at bounding box center [827, 534] width 356 height 39
copy span "soxgsm@hotmail.com"
click at [1002, 153] on icon "Close" at bounding box center [996, 153] width 16 height 16
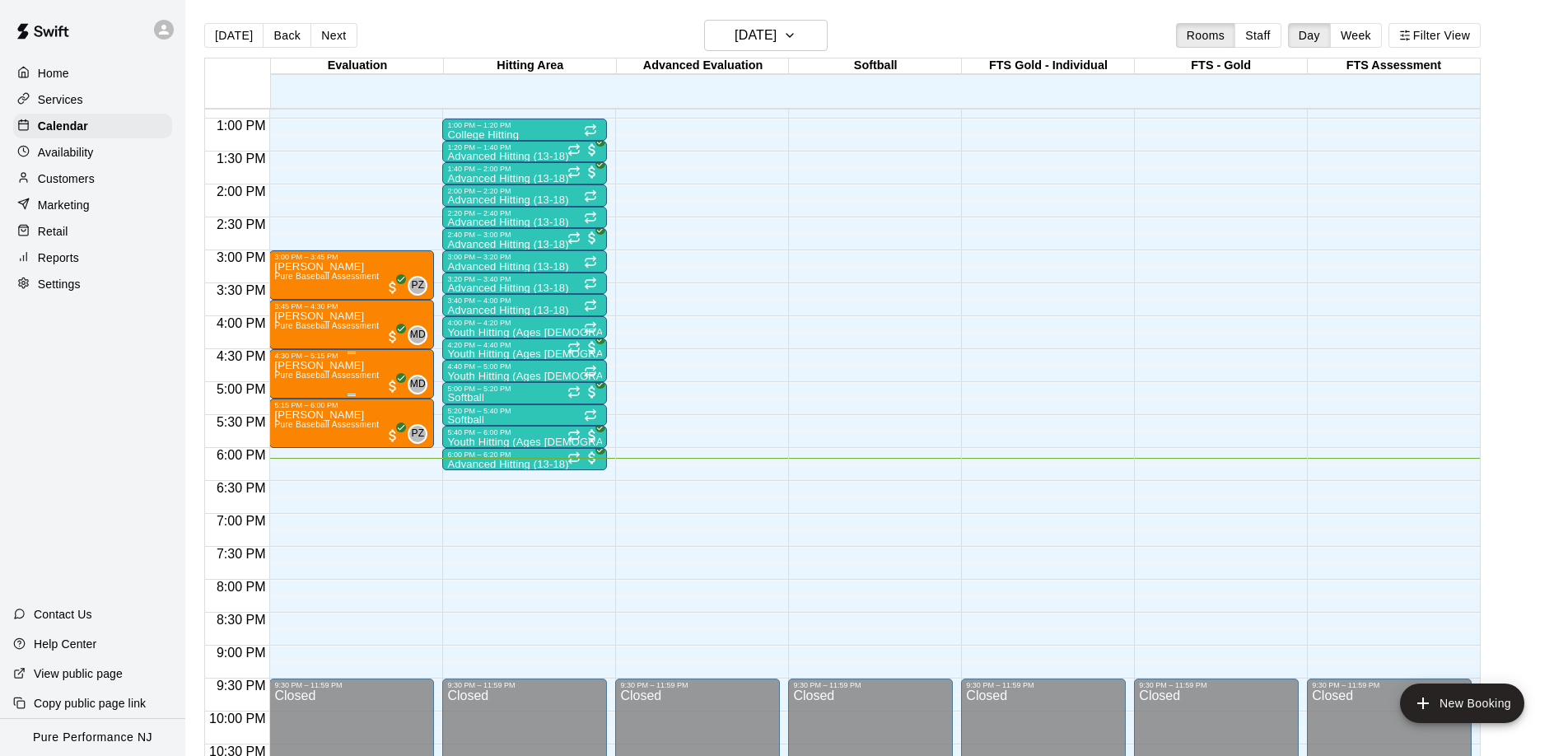
click at [316, 365] on p "[PERSON_NAME]" at bounding box center [326, 365] width 104 height 0
click at [293, 418] on img "edit" at bounding box center [292, 422] width 19 height 19
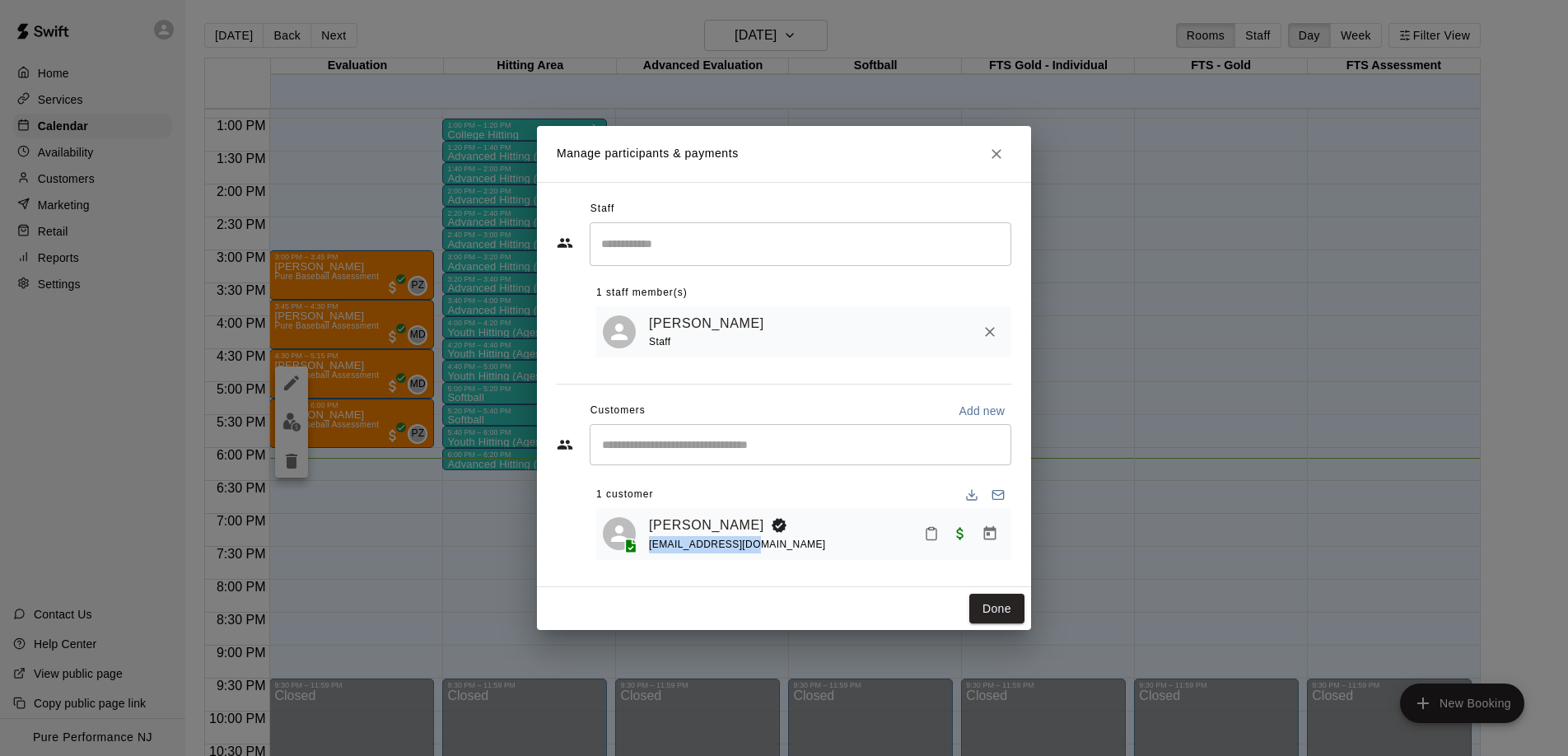
drag, startPoint x: 680, startPoint y: 549, endPoint x: 646, endPoint y: 548, distance: 34.0
click at [646, 548] on div "William Varum hvarum80@gmail.com" at bounding box center [804, 534] width 402 height 39
copy span "hvarum80@gmail.com"
click at [1002, 156] on icon "Close" at bounding box center [996, 153] width 16 height 16
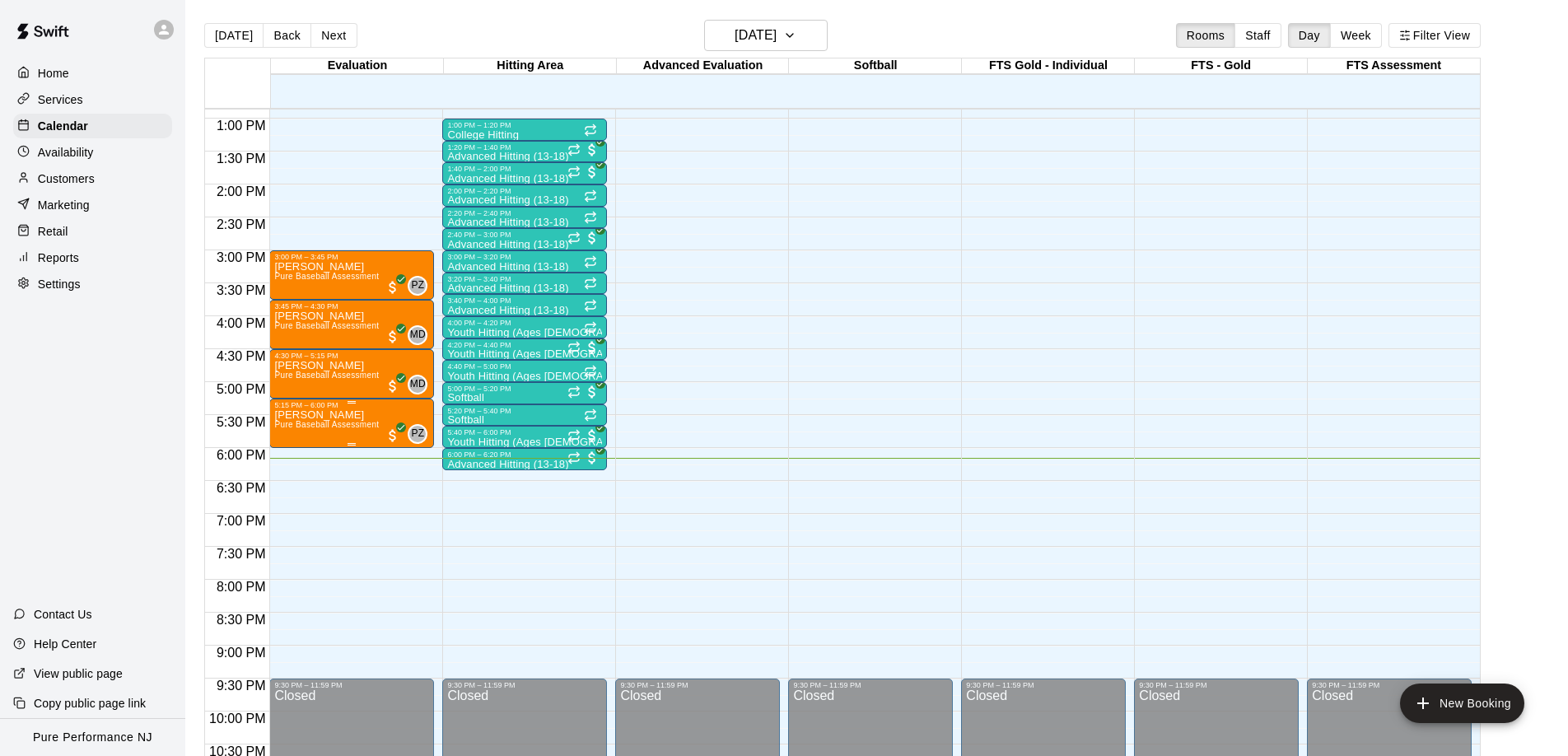
click at [354, 425] on span "Pure Baseball Assessment" at bounding box center [326, 424] width 104 height 9
click at [285, 479] on img "edit" at bounding box center [292, 476] width 19 height 19
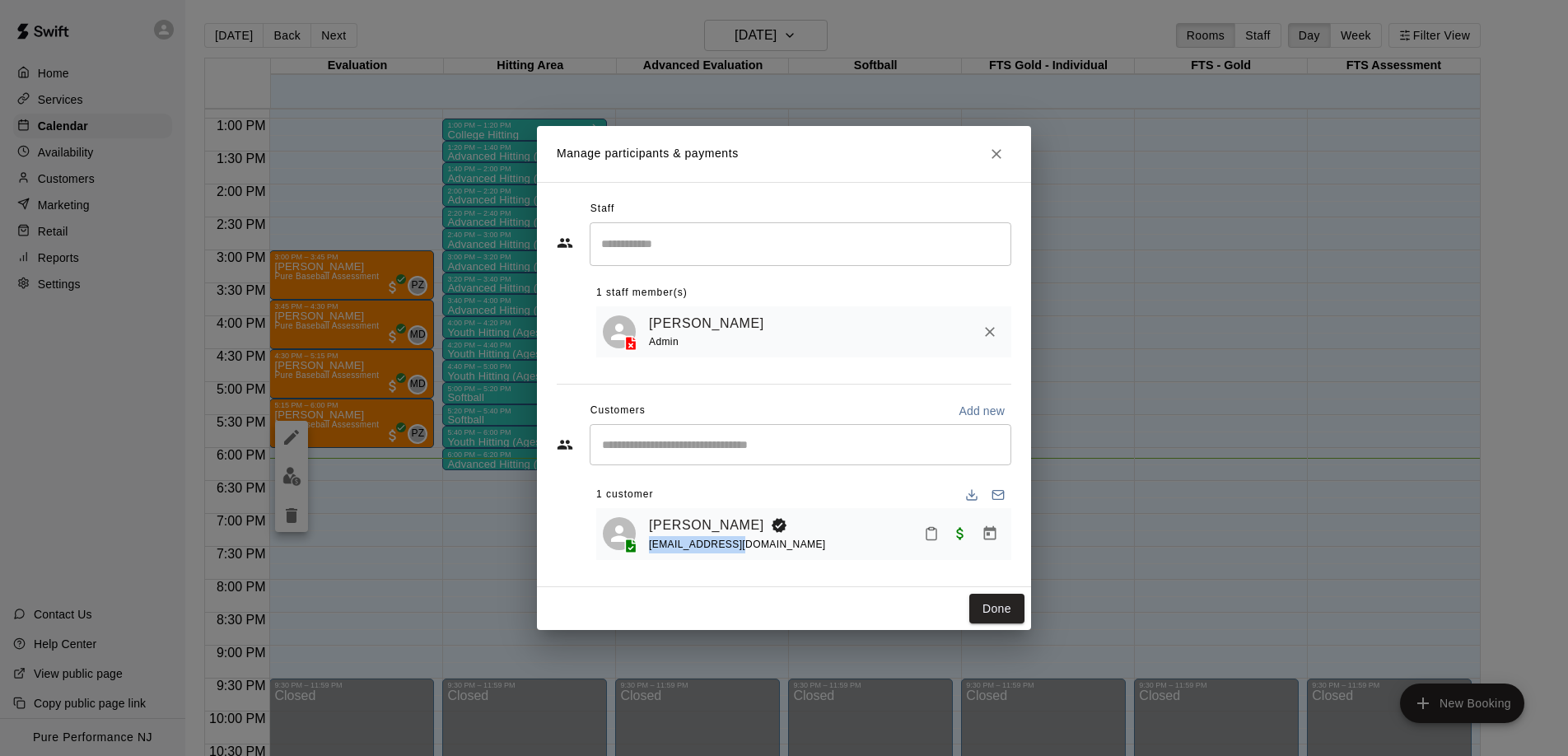
drag, startPoint x: 728, startPoint y: 549, endPoint x: 651, endPoint y: 548, distance: 77.0
click at [649, 549] on div "jp75cc@yahoo.com" at bounding box center [737, 544] width 177 height 17
copy span "jp75cc@yahoo.com"
